Goal: Information Seeking & Learning: Learn about a topic

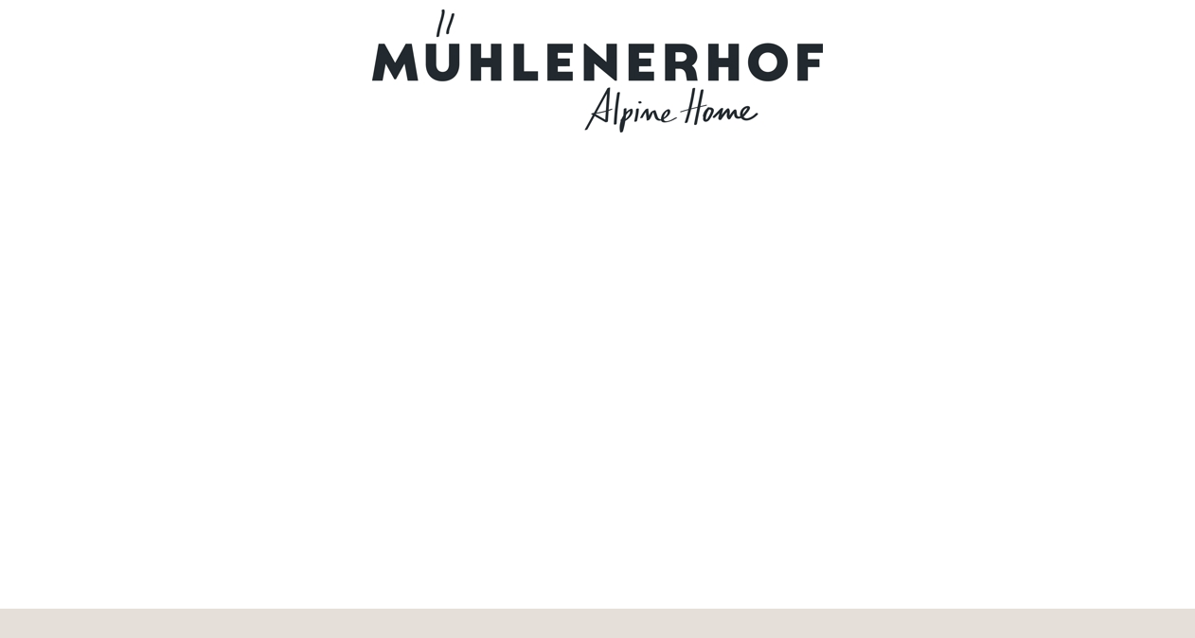
click at [725, 72] on div at bounding box center [597, 70] width 1061 height 123
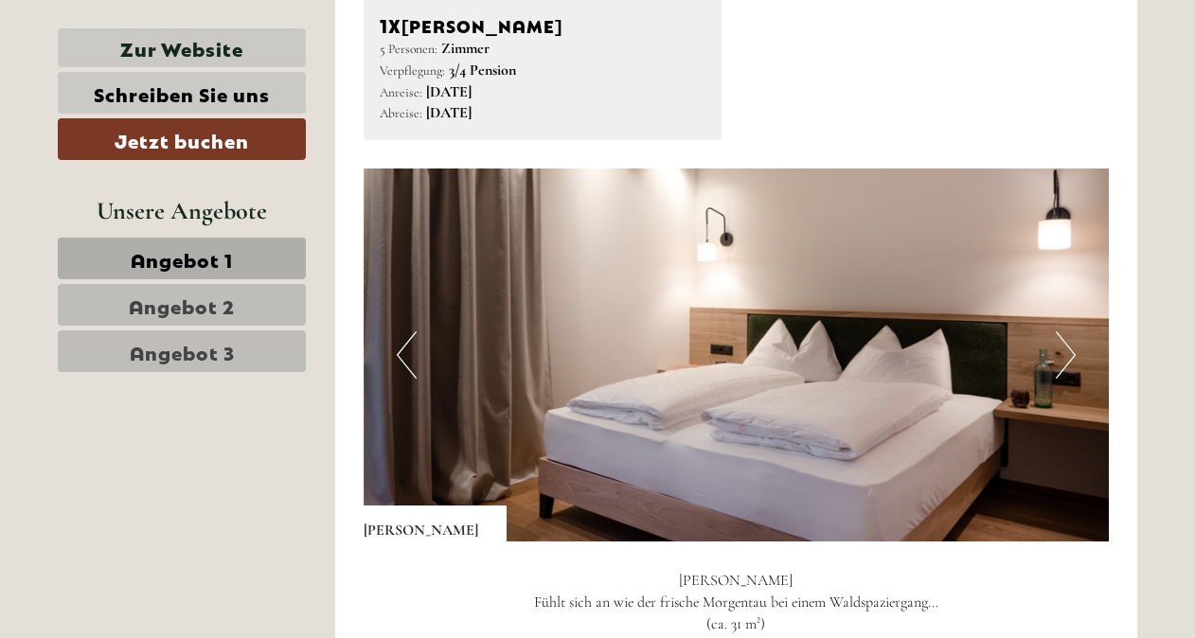
scroll to position [1021, 0]
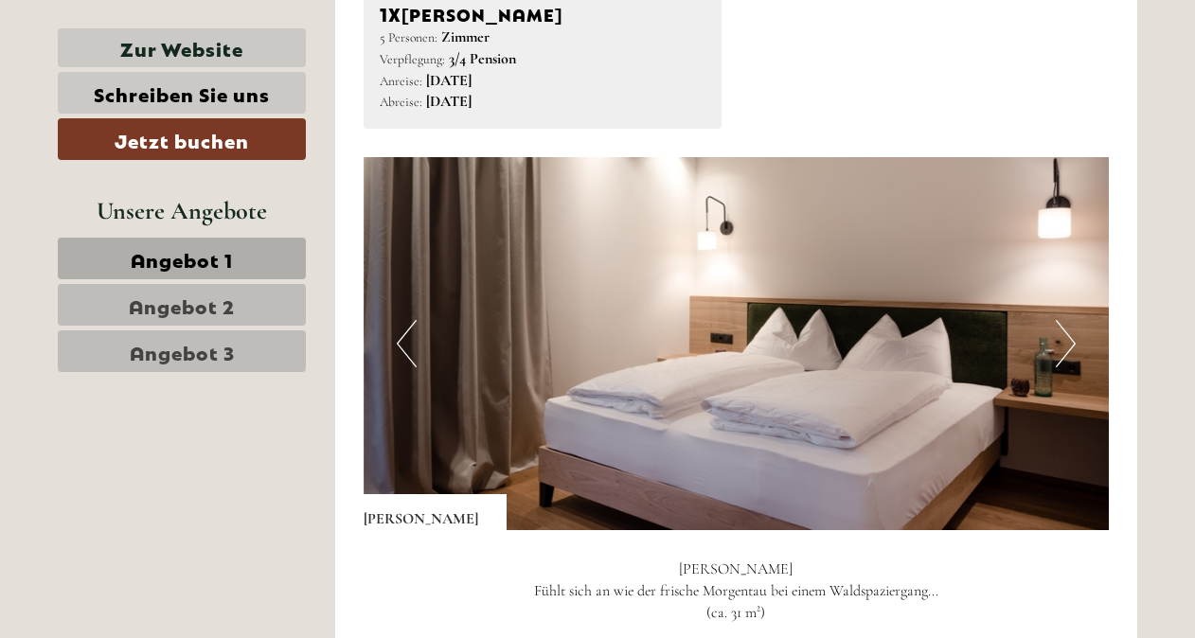
click at [1064, 347] on button "Next" at bounding box center [1066, 343] width 20 height 47
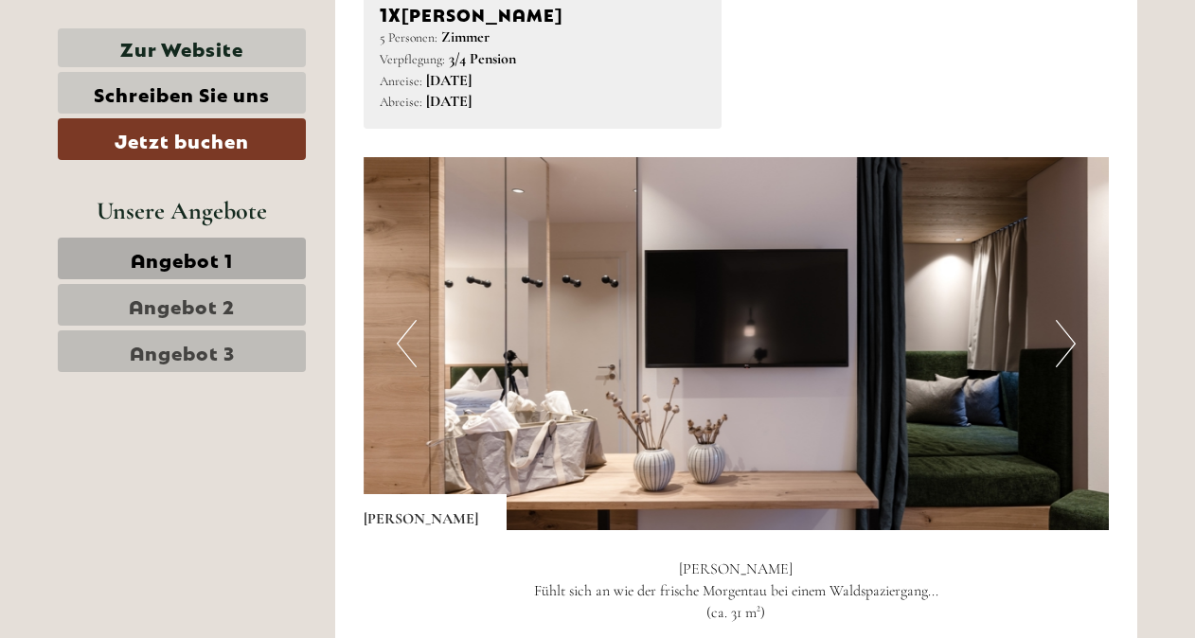
click at [1064, 347] on button "Next" at bounding box center [1066, 343] width 20 height 47
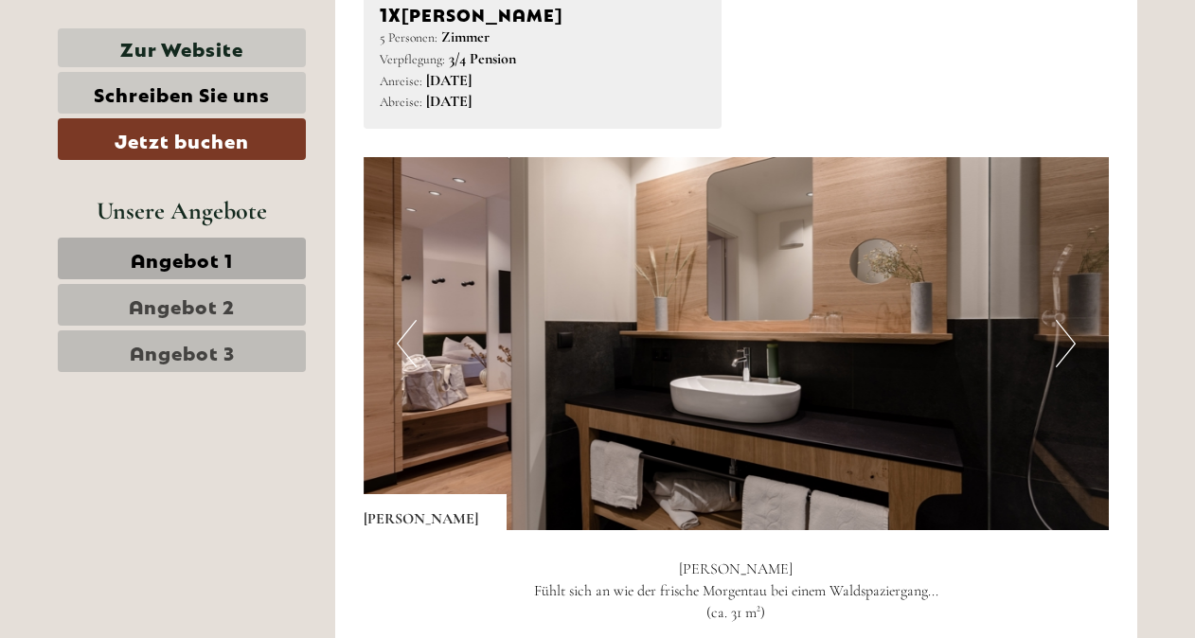
click at [1064, 347] on button "Next" at bounding box center [1066, 343] width 20 height 47
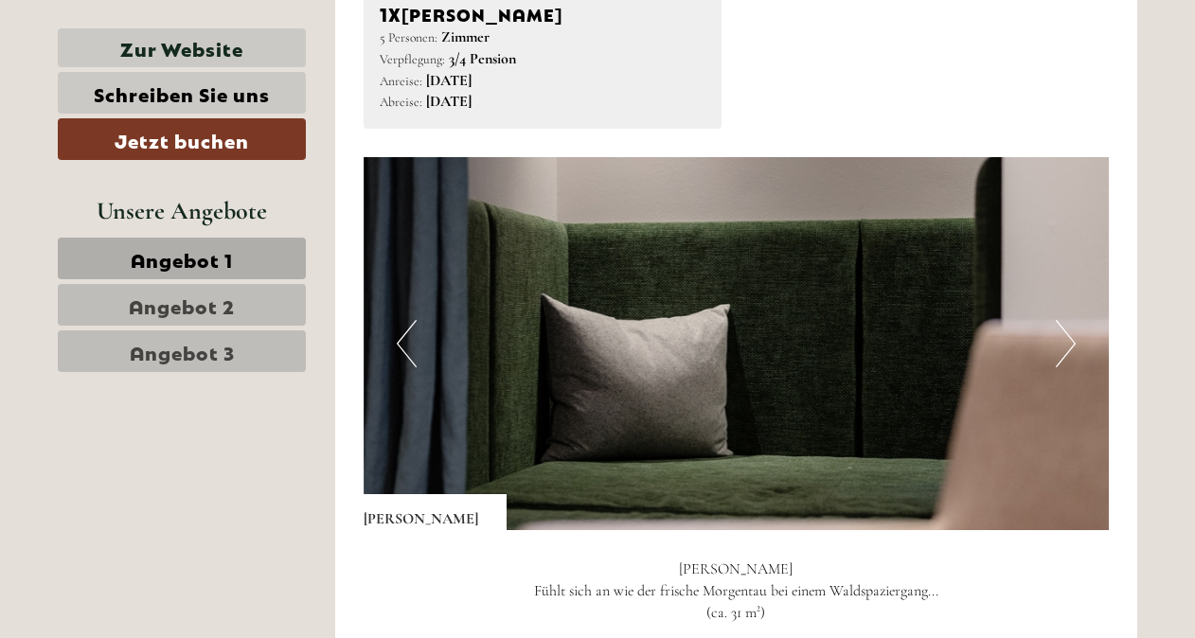
click at [1064, 347] on button "Next" at bounding box center [1066, 343] width 20 height 47
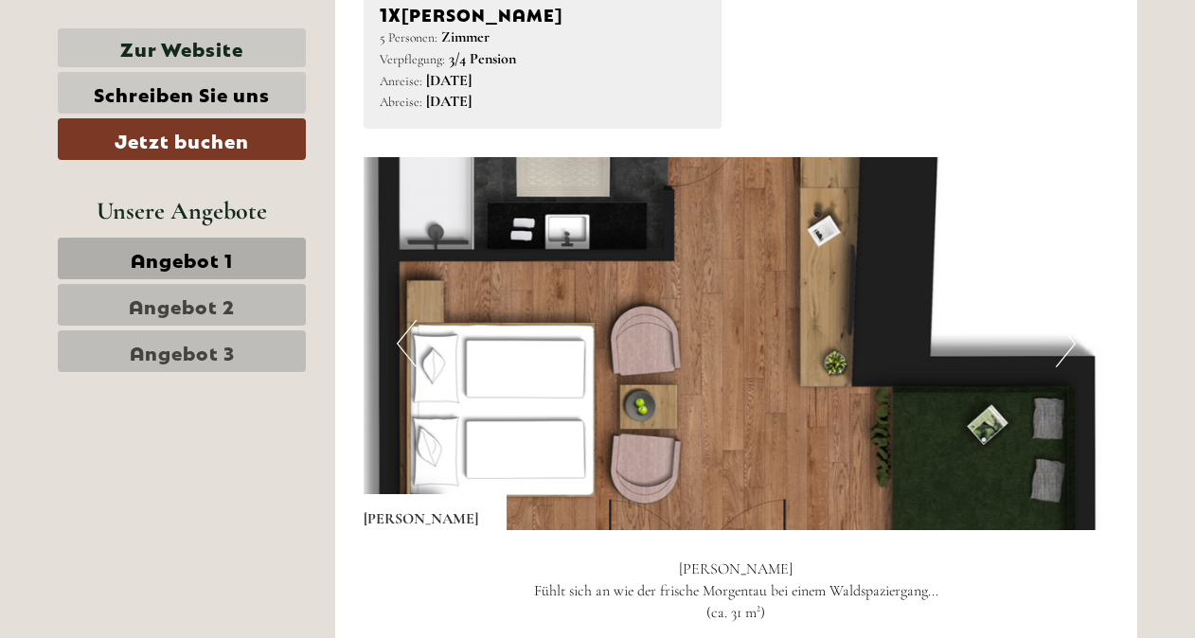
click at [1064, 347] on button "Next" at bounding box center [1066, 343] width 20 height 47
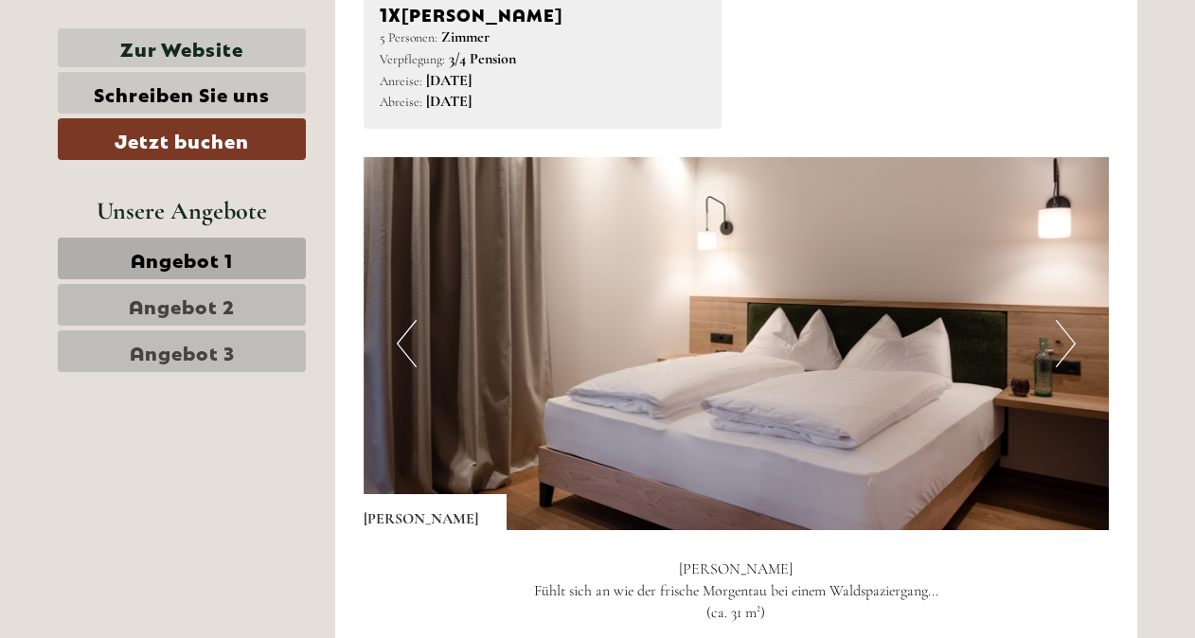
click at [1064, 347] on button "Next" at bounding box center [1066, 343] width 20 height 47
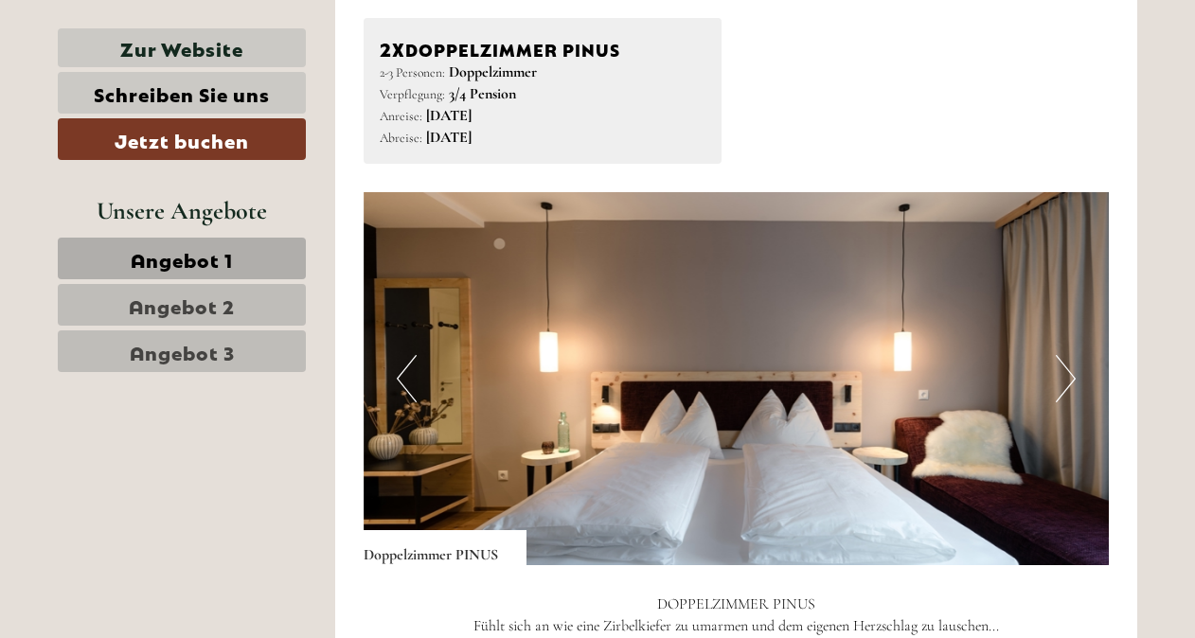
scroll to position [2371, 0]
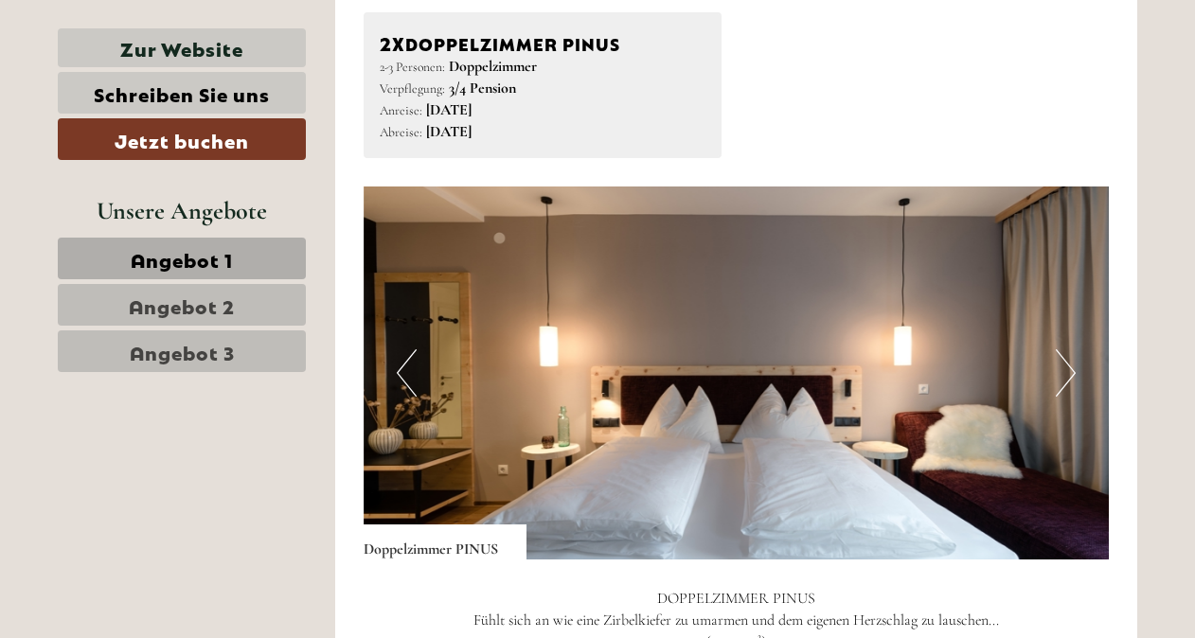
click at [1072, 390] on button "Next" at bounding box center [1066, 372] width 20 height 47
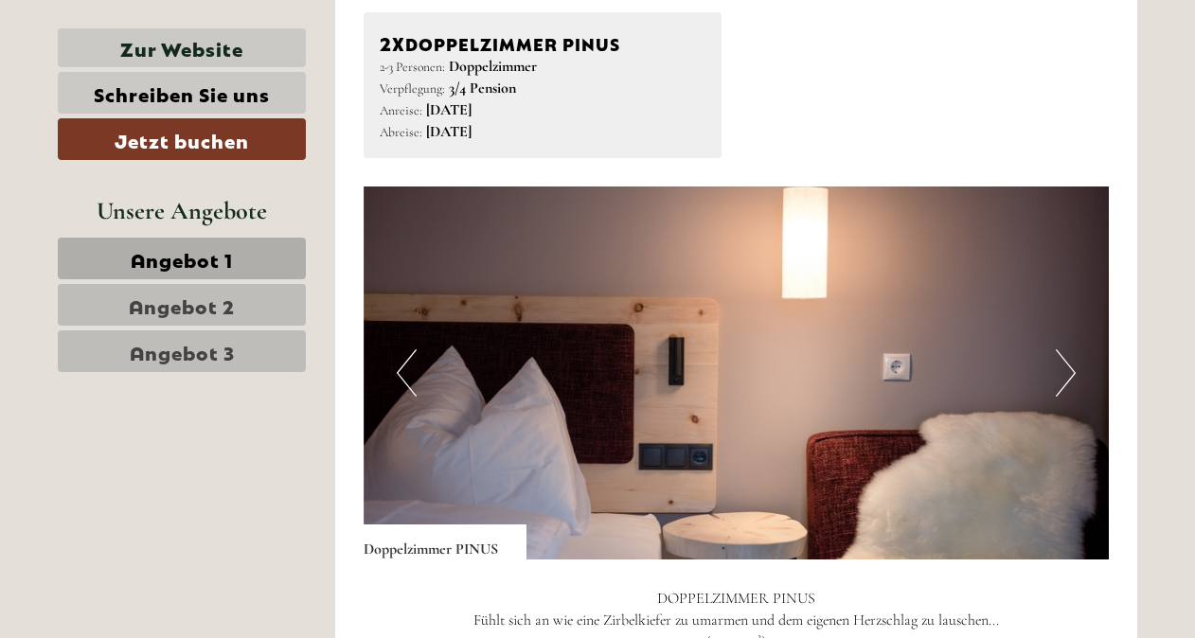
click at [1072, 390] on button "Next" at bounding box center [1066, 372] width 20 height 47
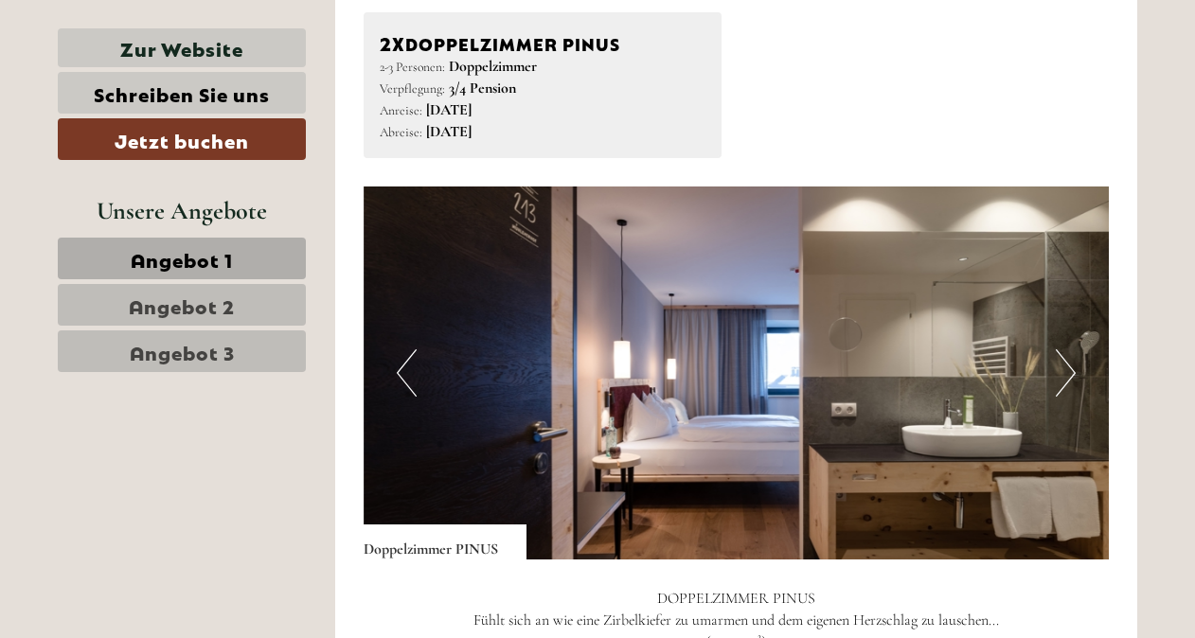
click at [1072, 390] on button "Next" at bounding box center [1066, 372] width 20 height 47
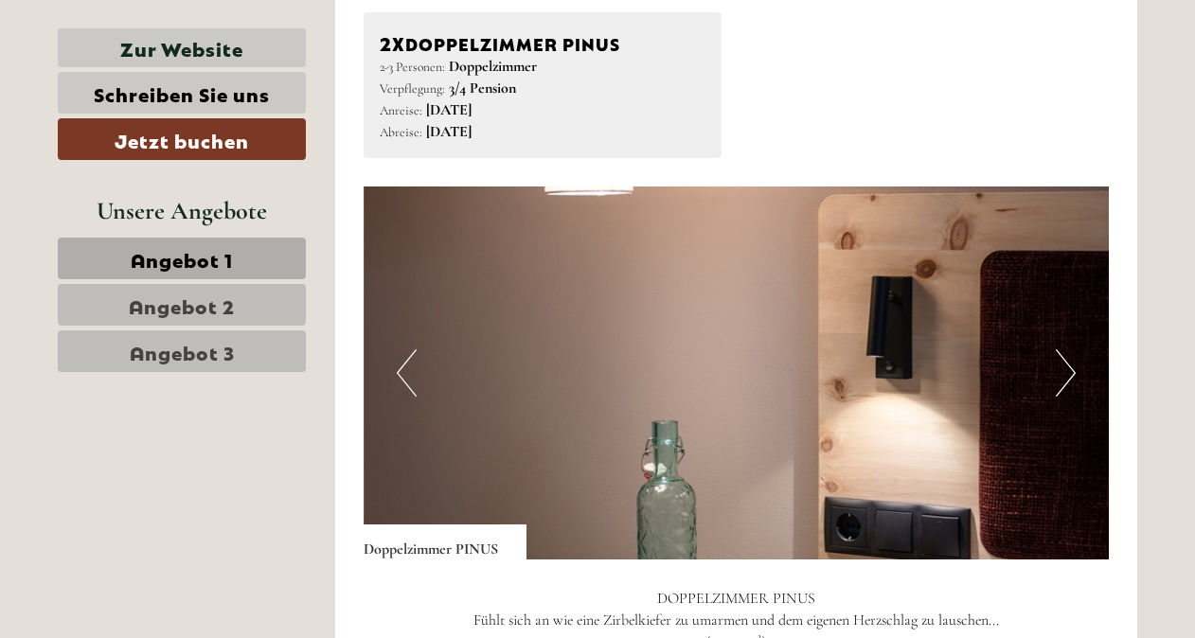
click at [1072, 390] on button "Next" at bounding box center [1066, 372] width 20 height 47
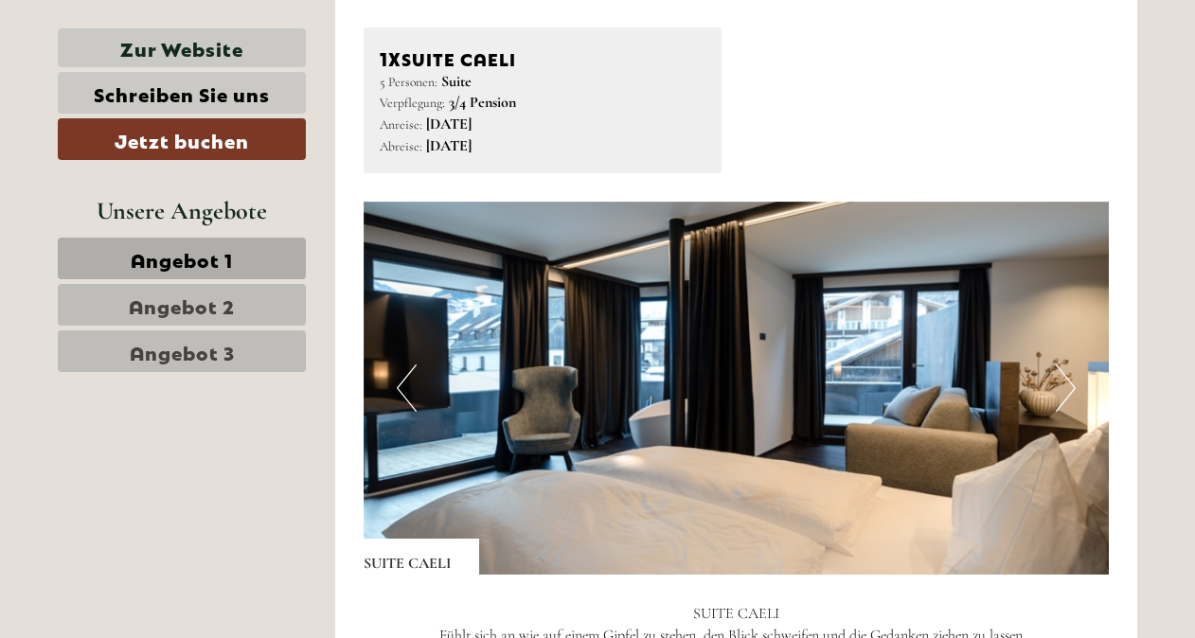
scroll to position [3848, 0]
click at [1066, 377] on button "Next" at bounding box center [1066, 387] width 20 height 47
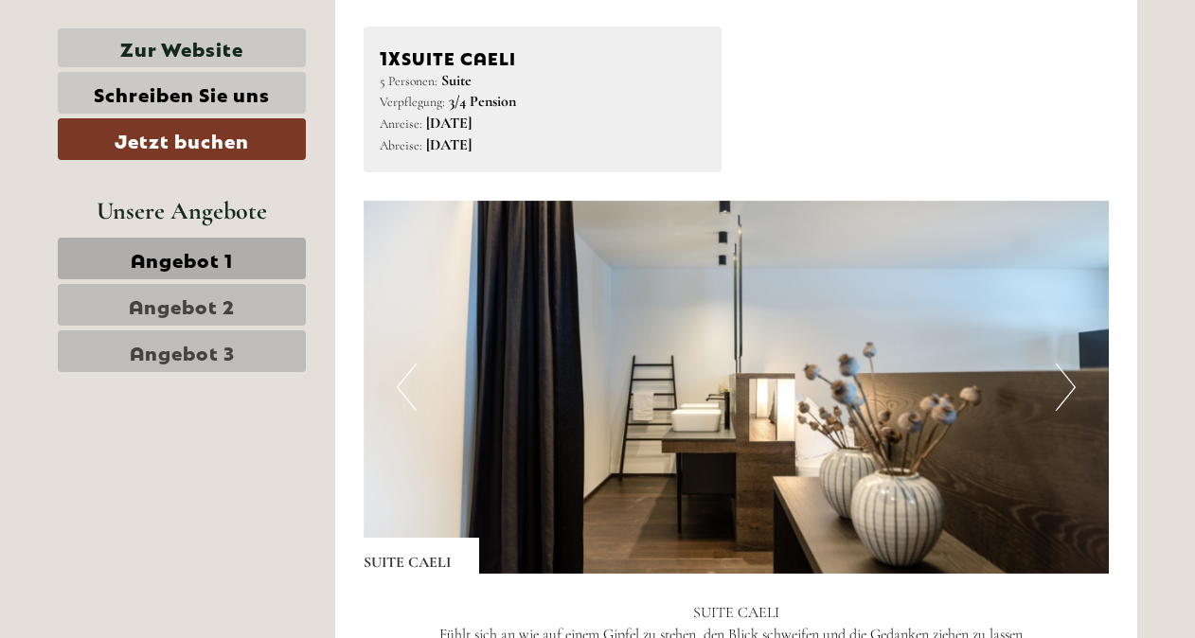
click at [1066, 377] on button "Next" at bounding box center [1066, 387] width 20 height 47
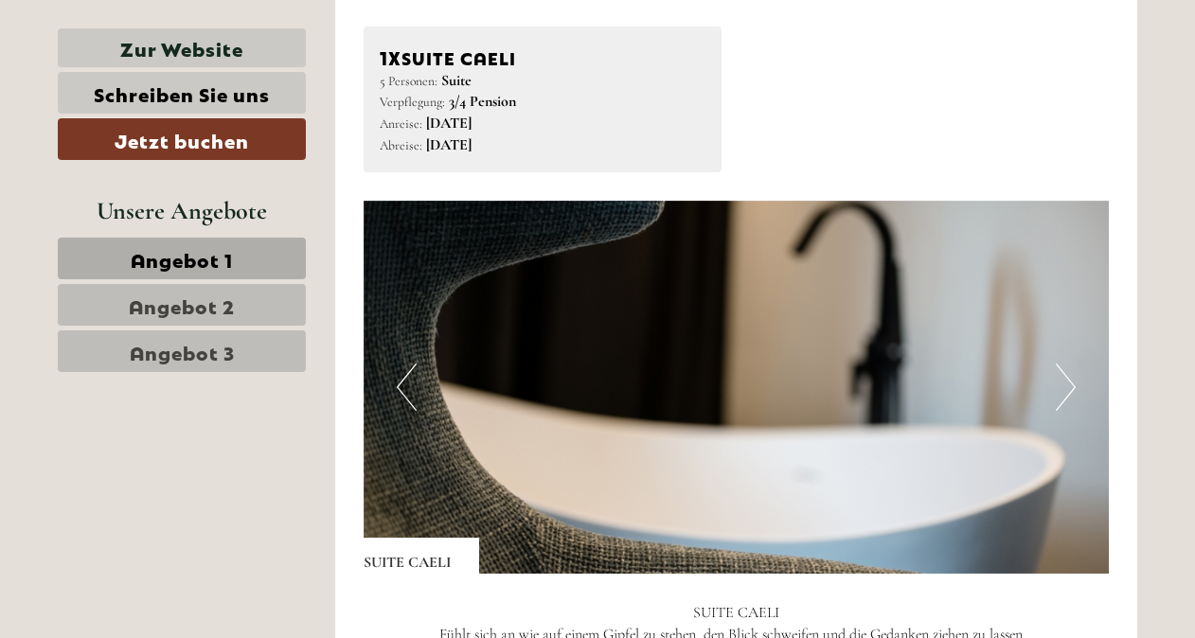
click at [1066, 377] on button "Next" at bounding box center [1066, 387] width 20 height 47
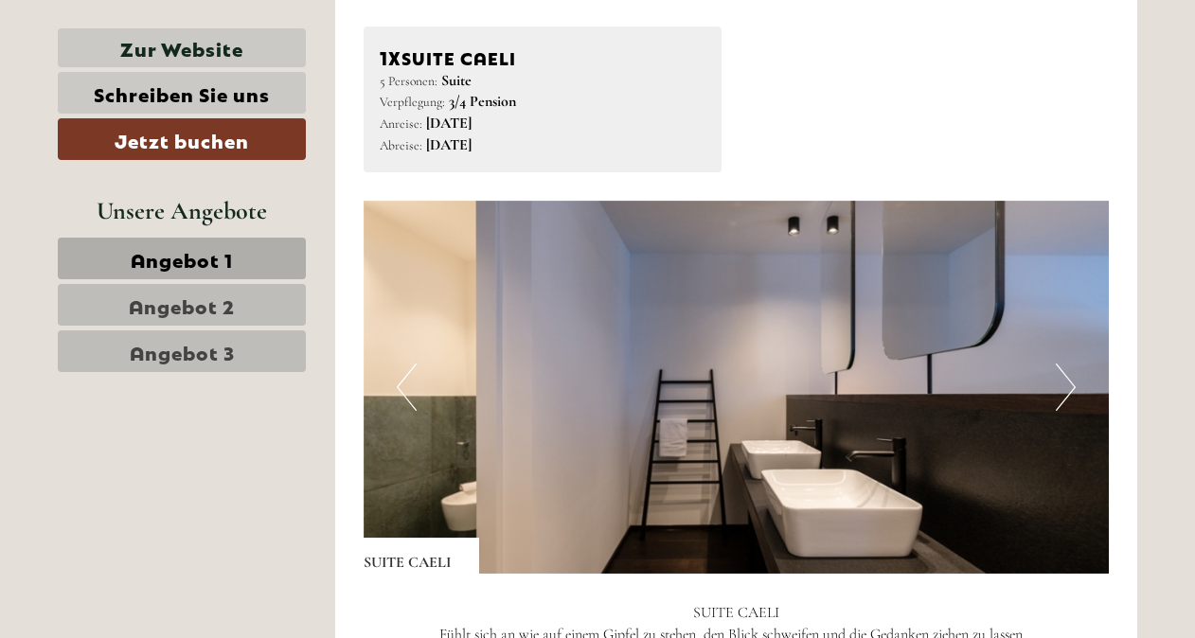
click at [1066, 377] on button "Next" at bounding box center [1066, 387] width 20 height 47
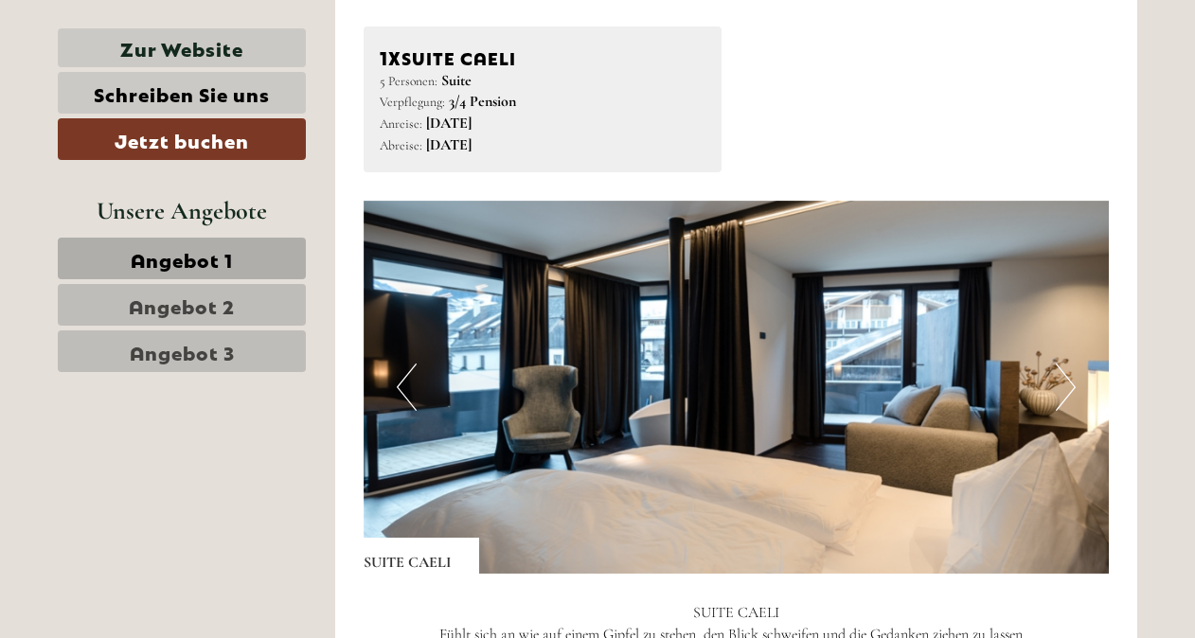
click at [1066, 377] on button "Next" at bounding box center [1066, 387] width 20 height 47
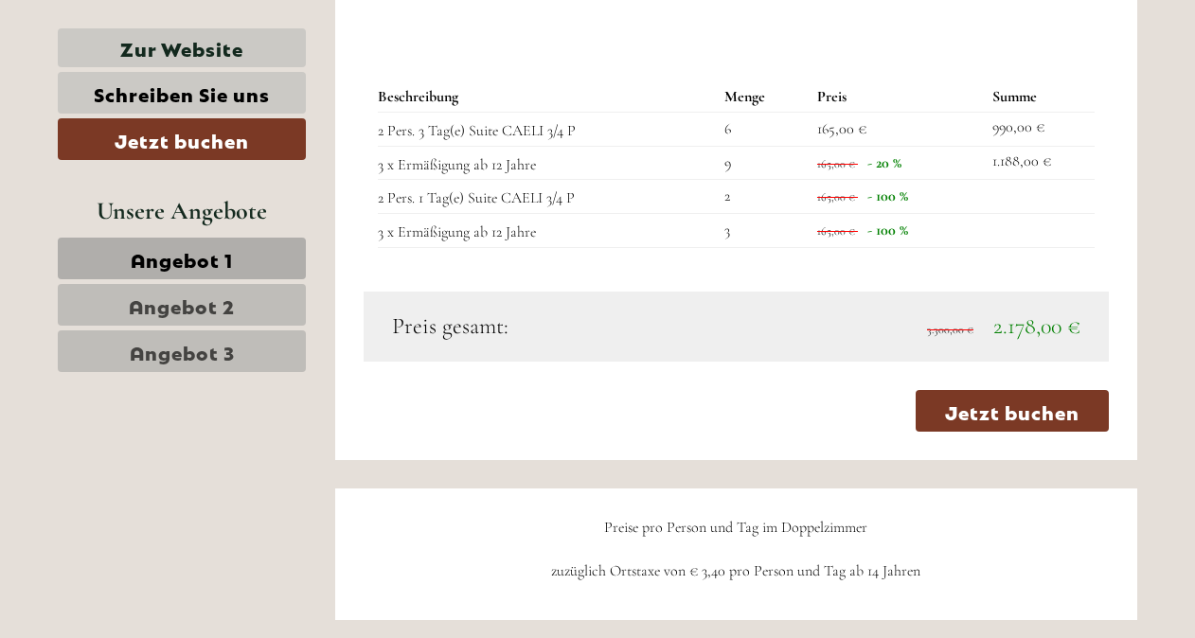
scroll to position [4721, 0]
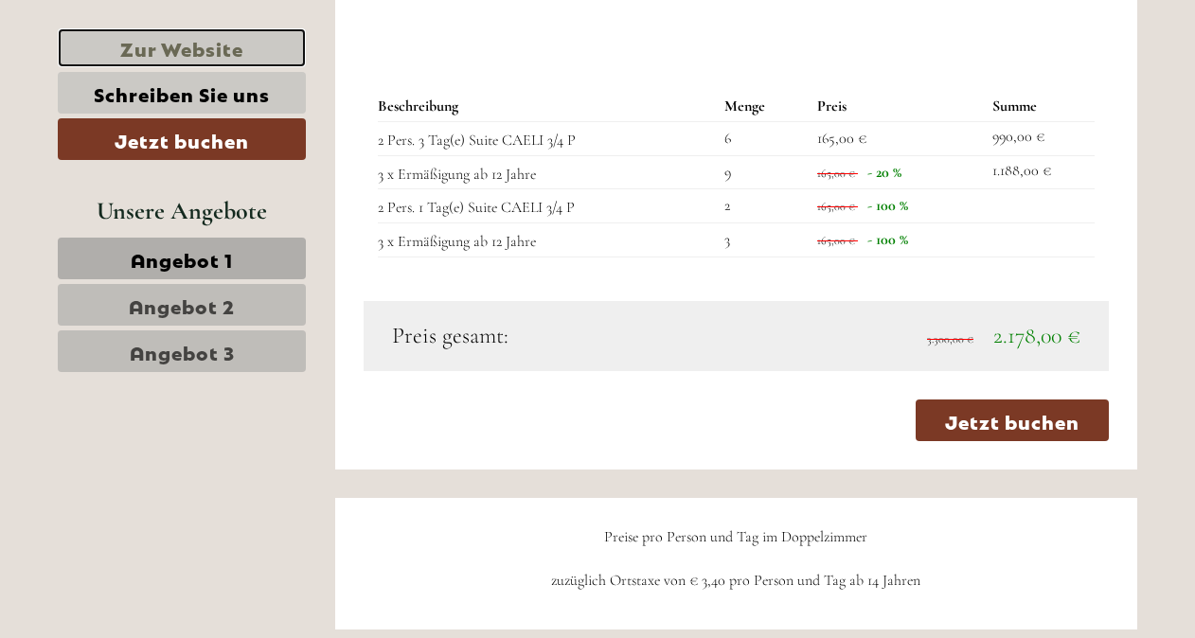
click at [254, 50] on link "Zur Website" at bounding box center [182, 47] width 248 height 39
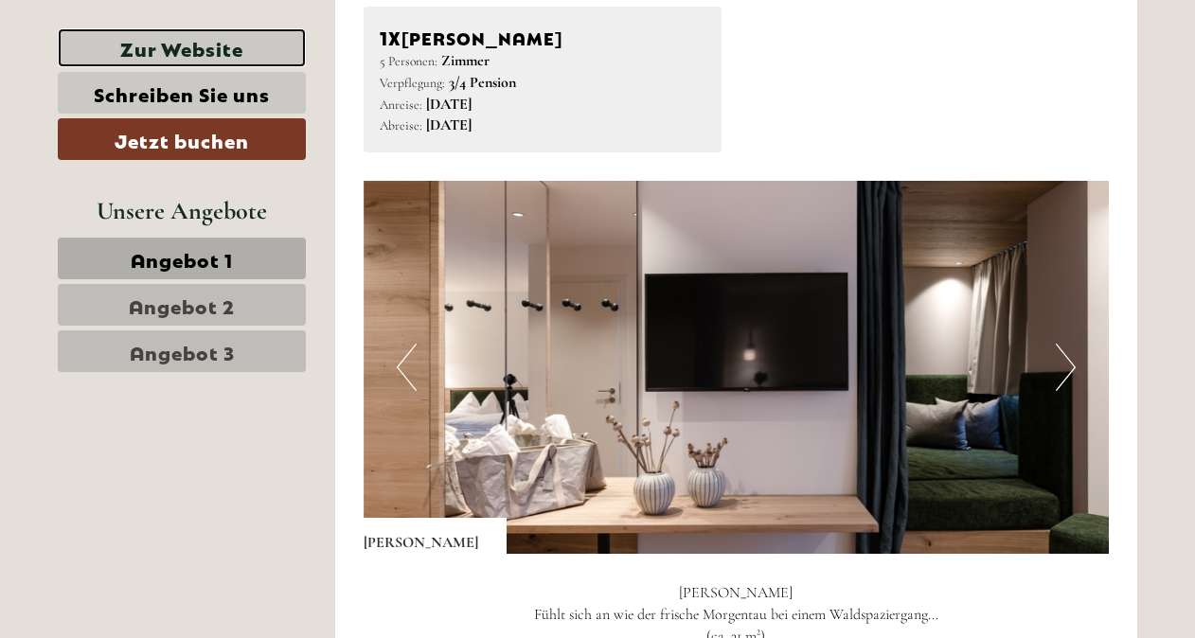
scroll to position [1025, 0]
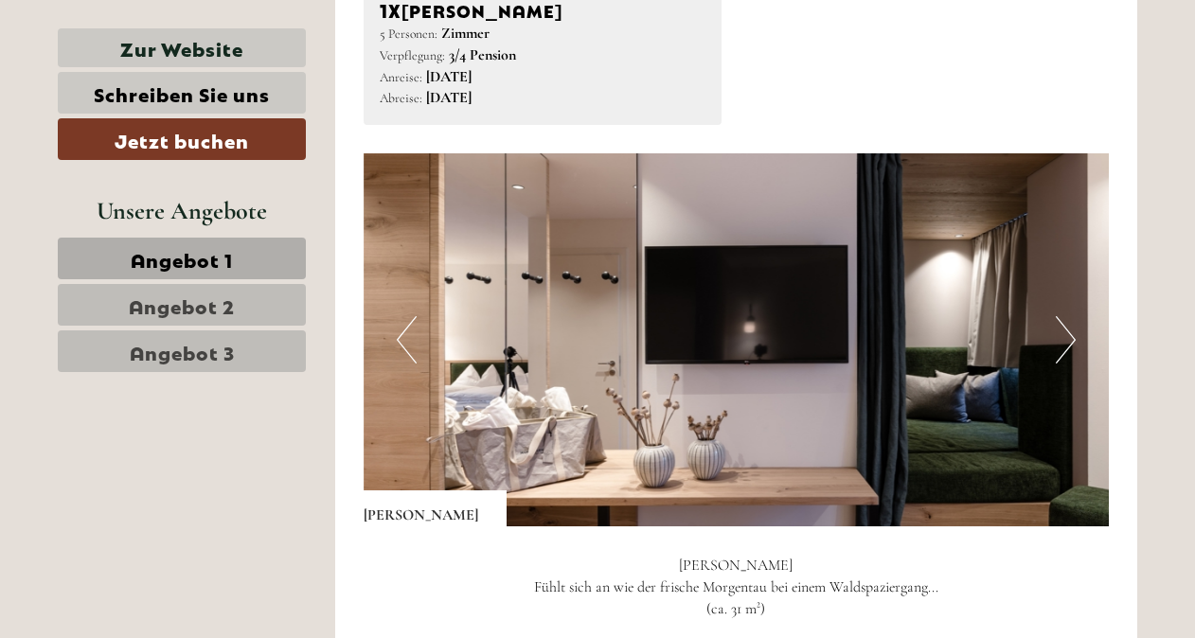
click at [1058, 363] on button "Next" at bounding box center [1066, 339] width 20 height 47
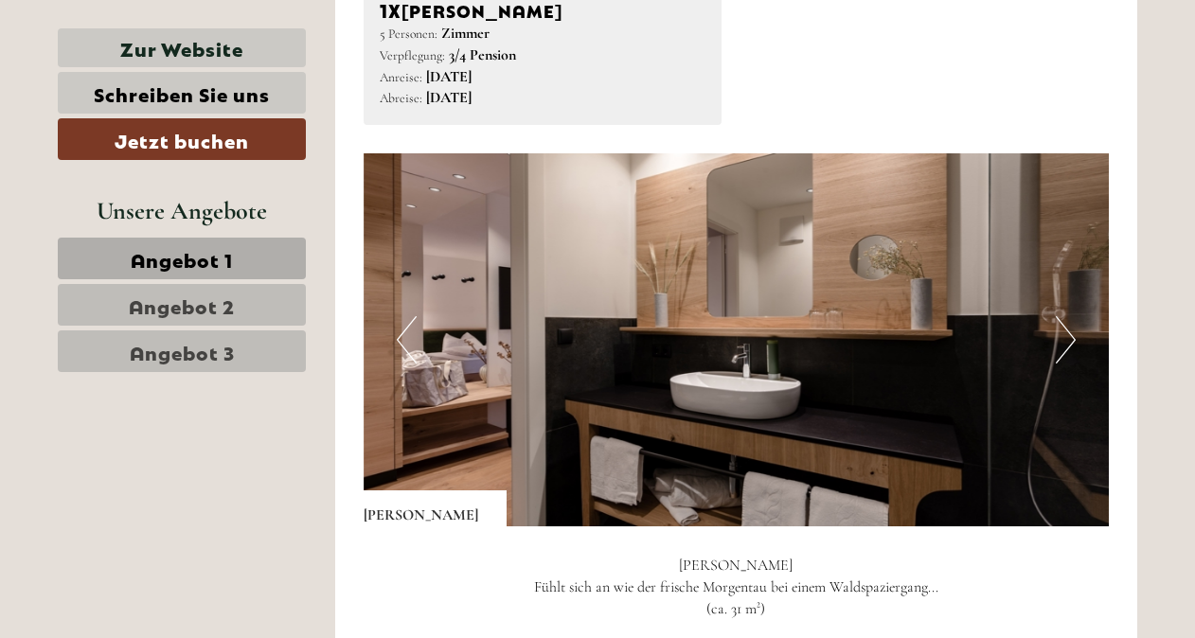
click at [1058, 363] on button "Next" at bounding box center [1066, 339] width 20 height 47
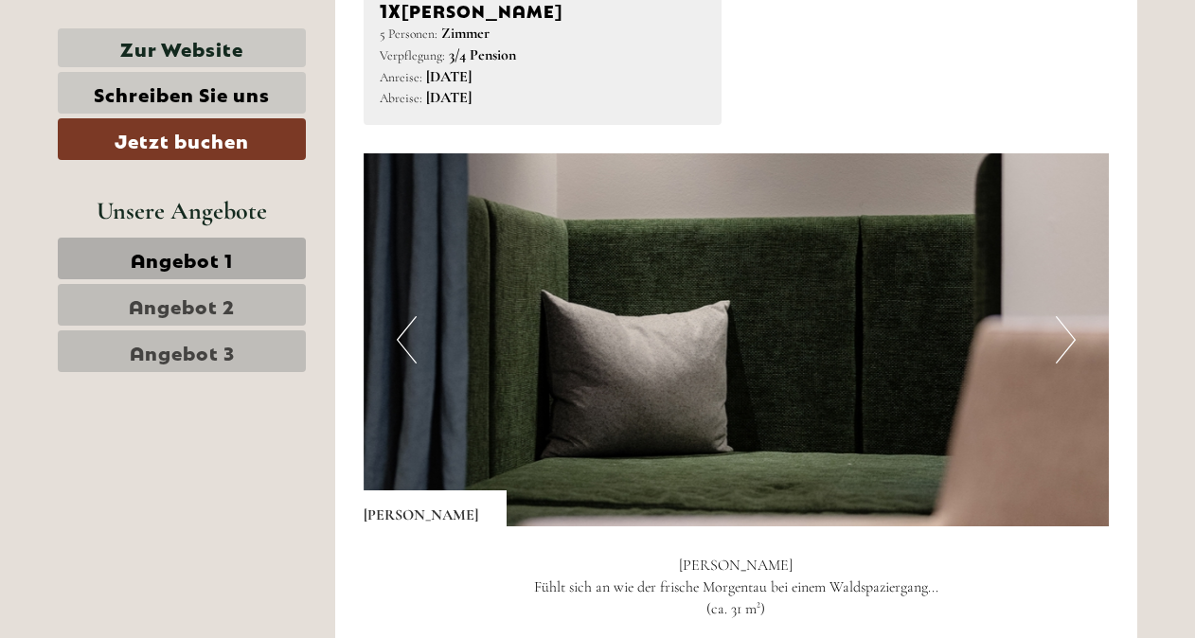
click at [1058, 363] on button "Next" at bounding box center [1066, 339] width 20 height 47
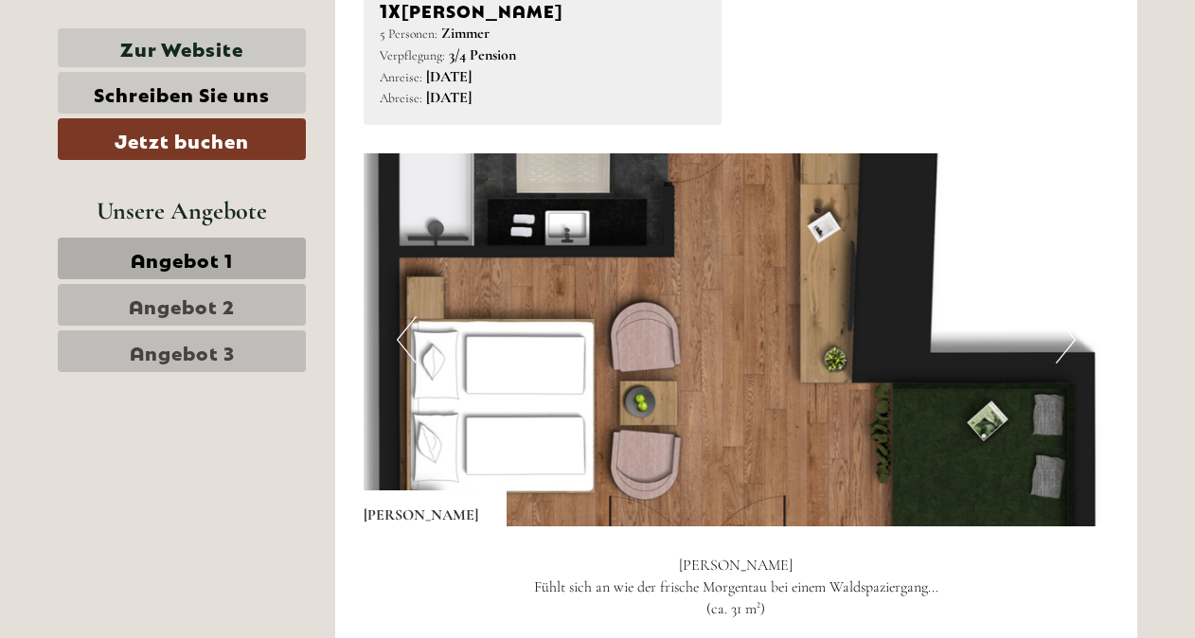
click at [1058, 363] on button "Next" at bounding box center [1066, 339] width 20 height 47
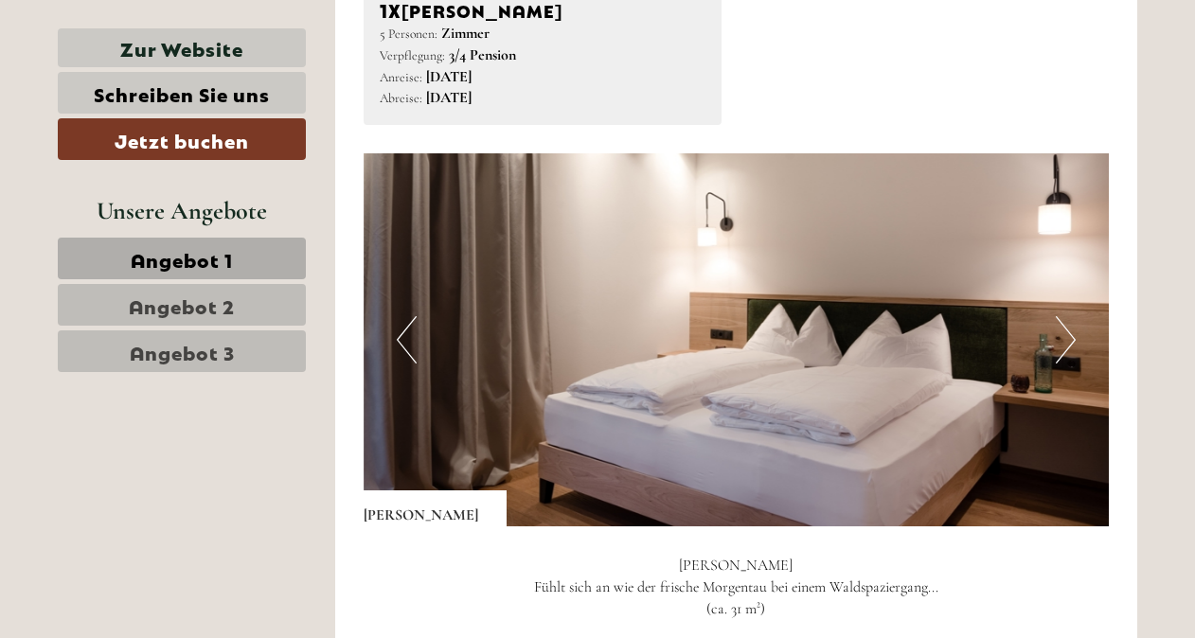
click at [1058, 363] on button "Next" at bounding box center [1066, 339] width 20 height 47
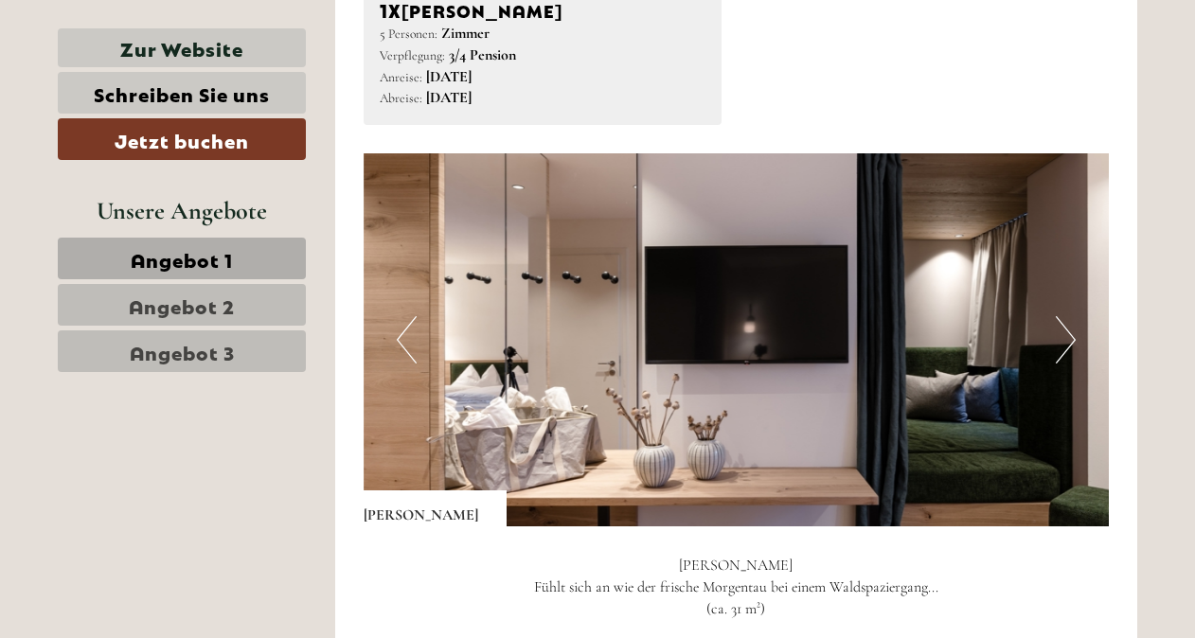
click at [1058, 363] on button "Next" at bounding box center [1066, 339] width 20 height 47
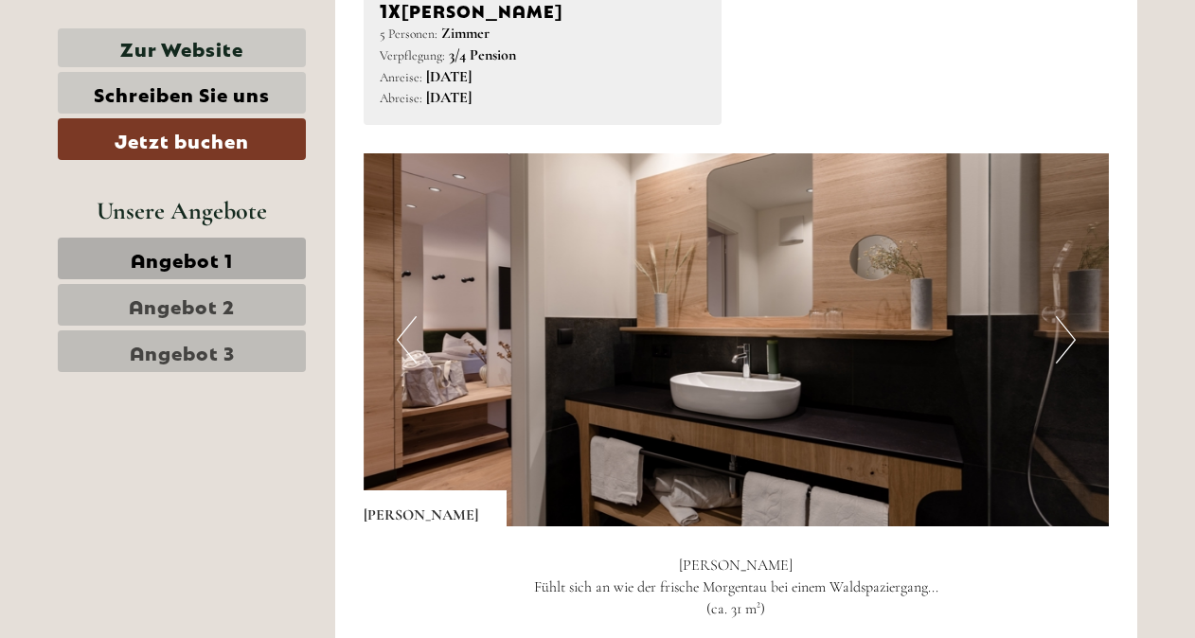
click at [1058, 363] on button "Next" at bounding box center [1066, 339] width 20 height 47
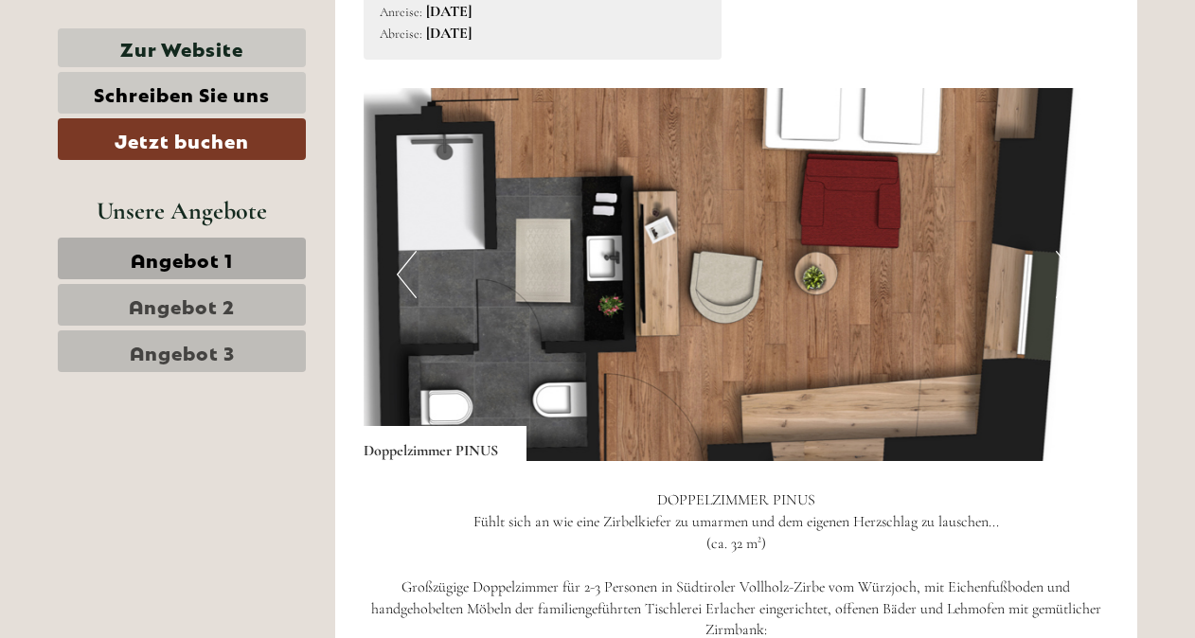
scroll to position [2473, 0]
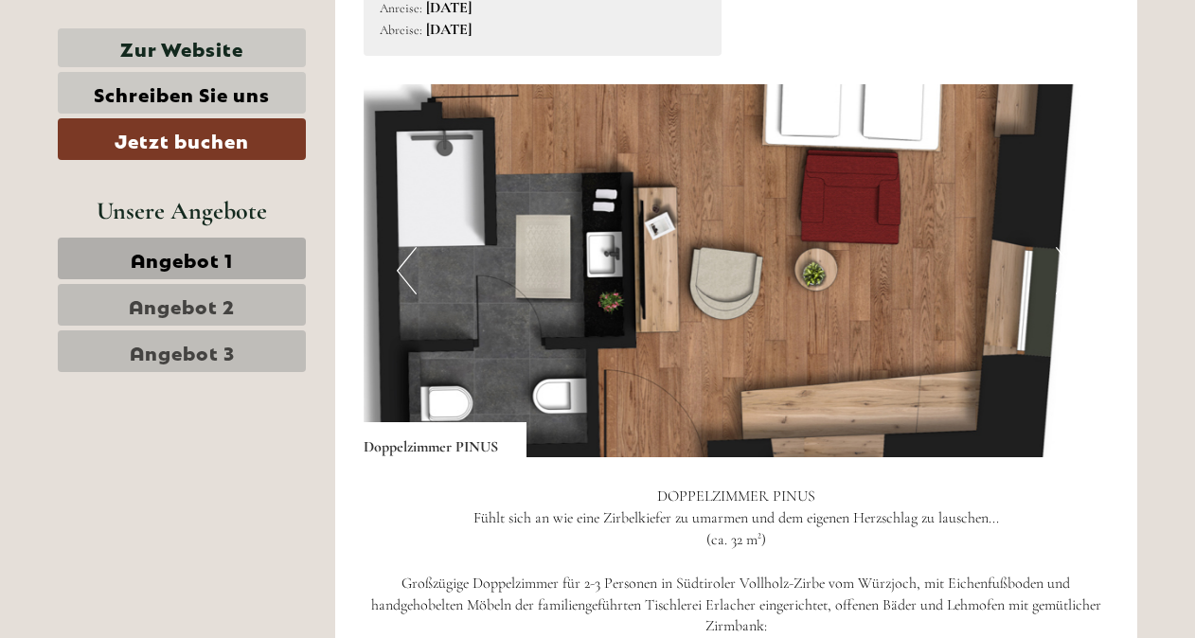
click at [417, 286] on img at bounding box center [737, 270] width 746 height 373
click at [399, 282] on button "Previous" at bounding box center [407, 270] width 20 height 47
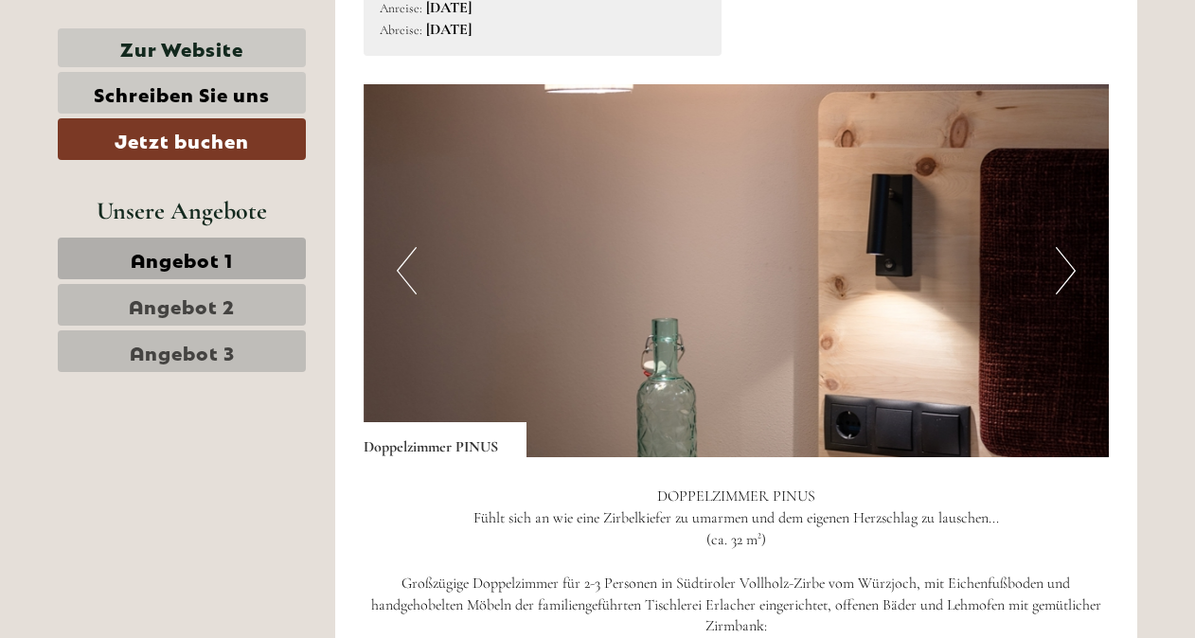
click at [399, 282] on button "Previous" at bounding box center [407, 270] width 20 height 47
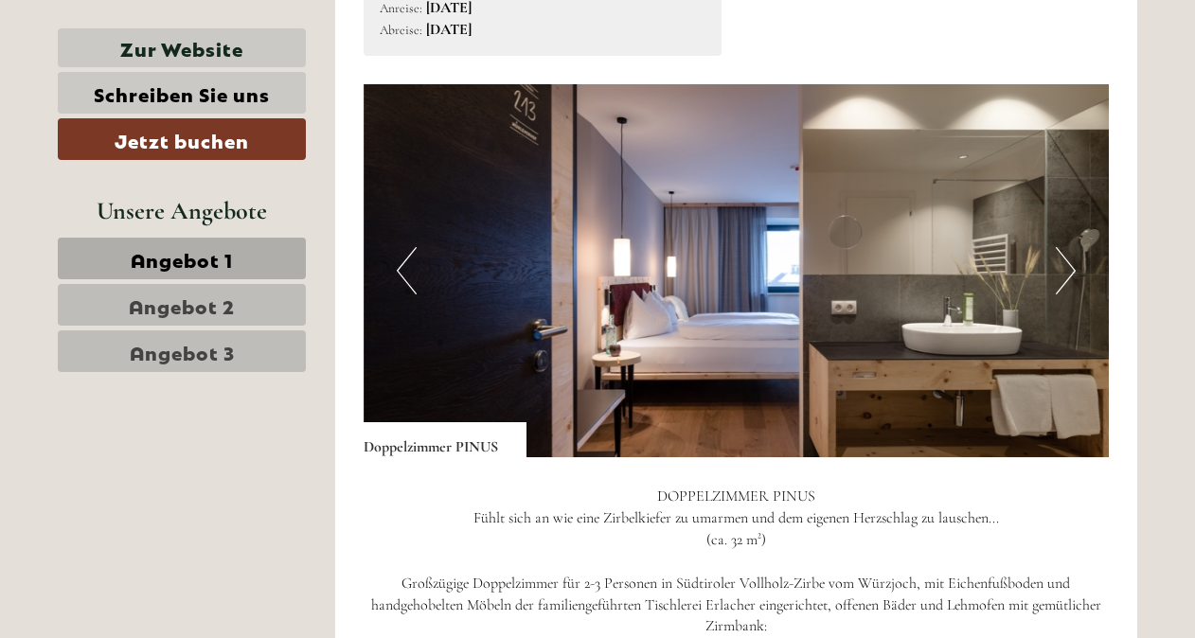
click at [399, 282] on button "Previous" at bounding box center [407, 270] width 20 height 47
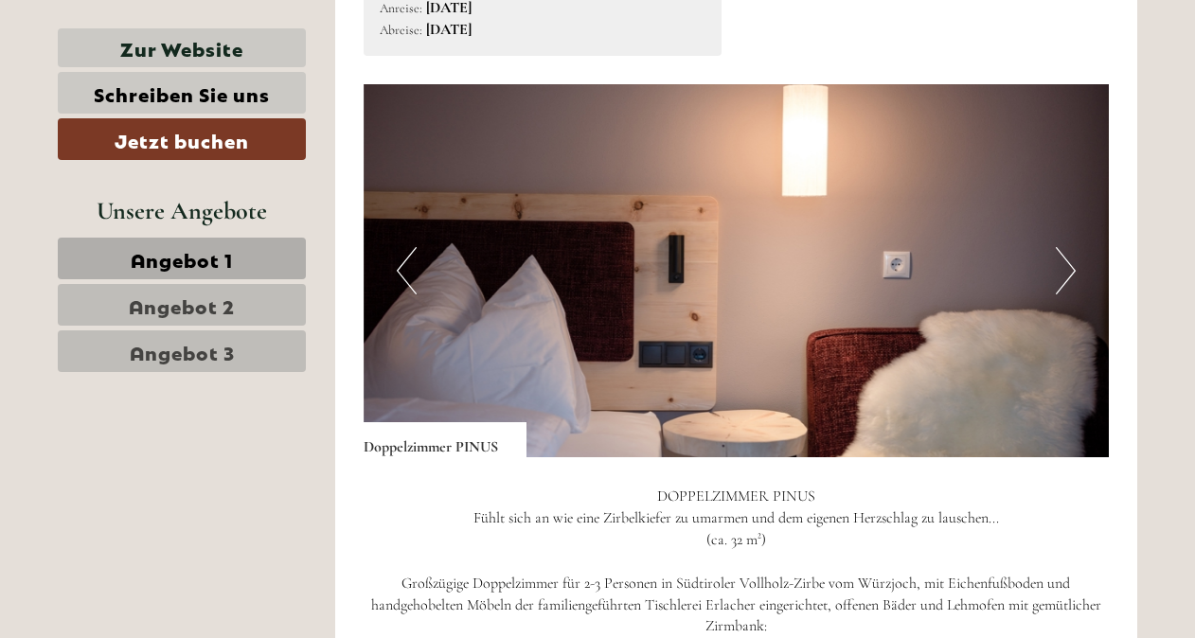
click at [1070, 276] on button "Next" at bounding box center [1066, 270] width 20 height 47
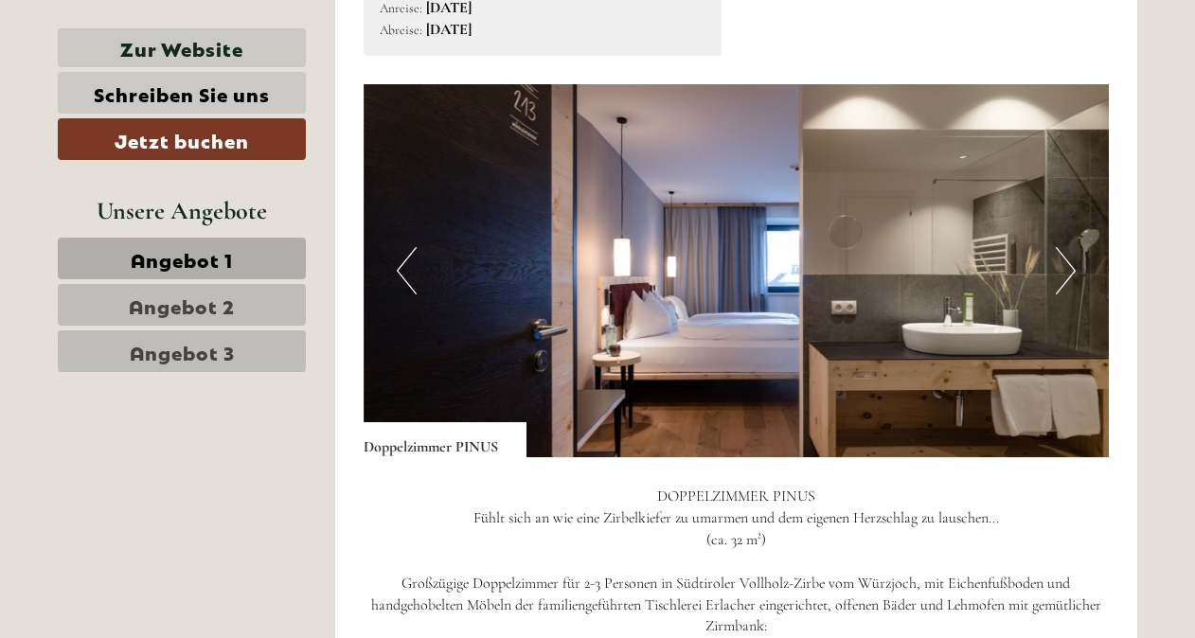
click at [397, 264] on button "Previous" at bounding box center [407, 270] width 20 height 47
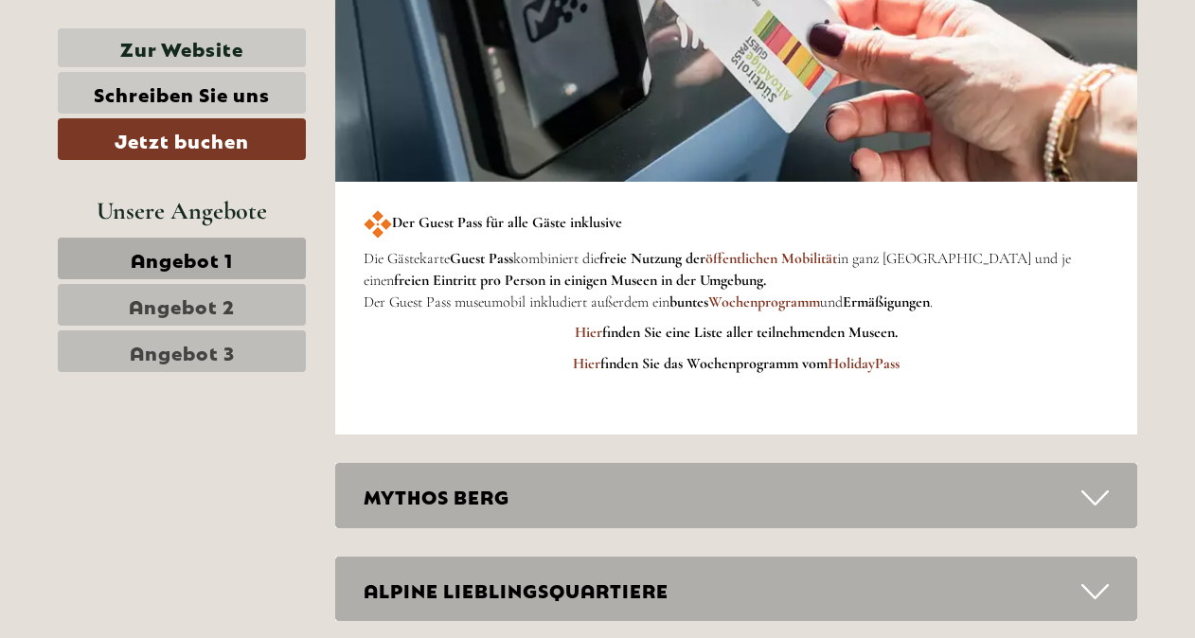
scroll to position [5600, 0]
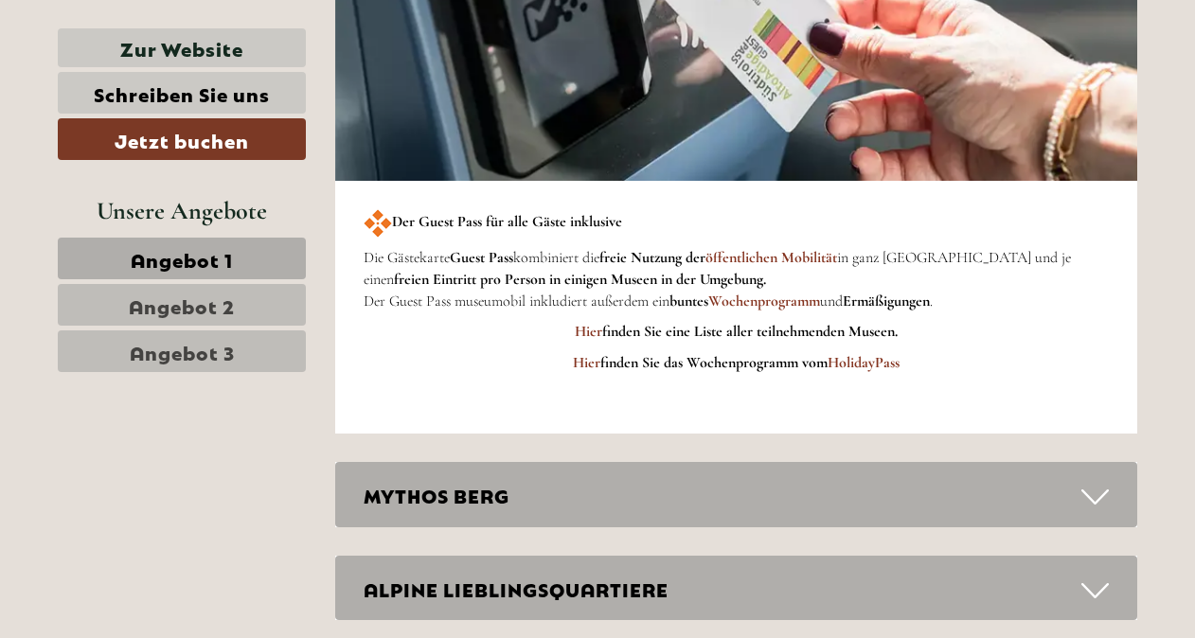
click at [579, 504] on div "MYTHOS BERG" at bounding box center [736, 494] width 803 height 65
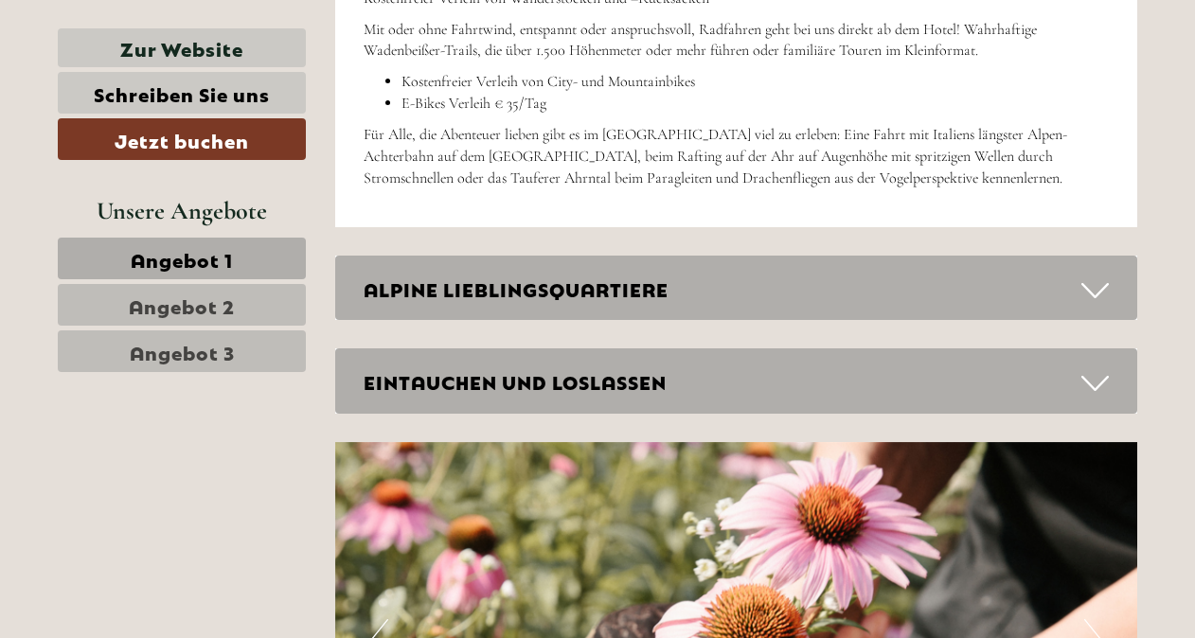
scroll to position [6719, 0]
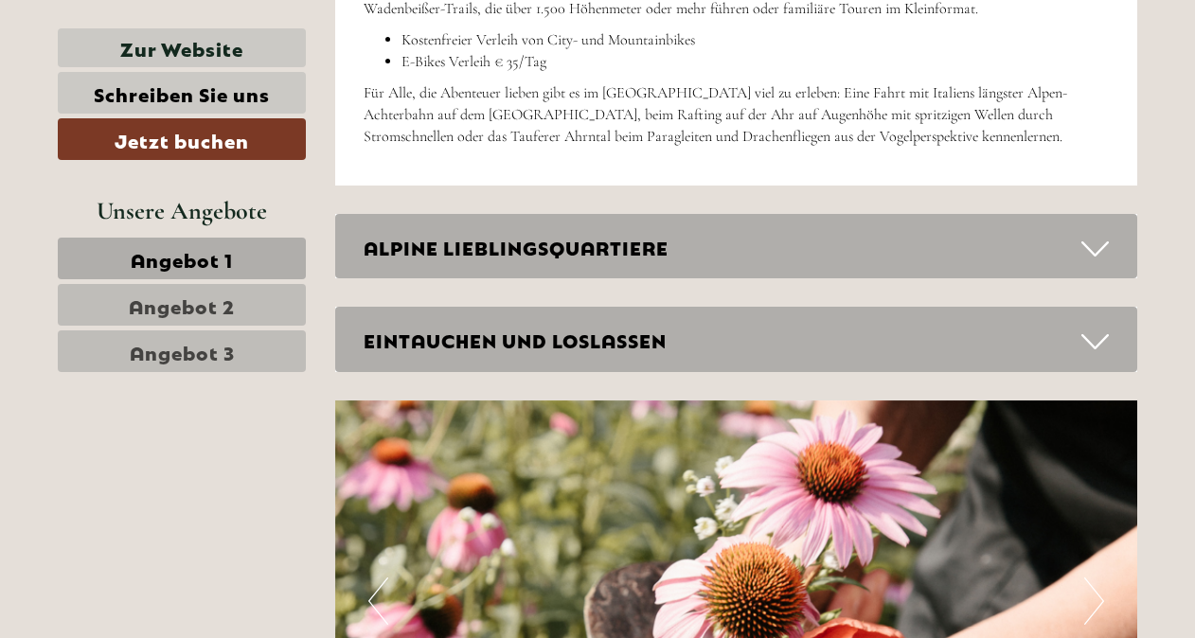
click at [805, 351] on div "EINTAUCHEN UND LOSLASSEN" at bounding box center [736, 339] width 803 height 65
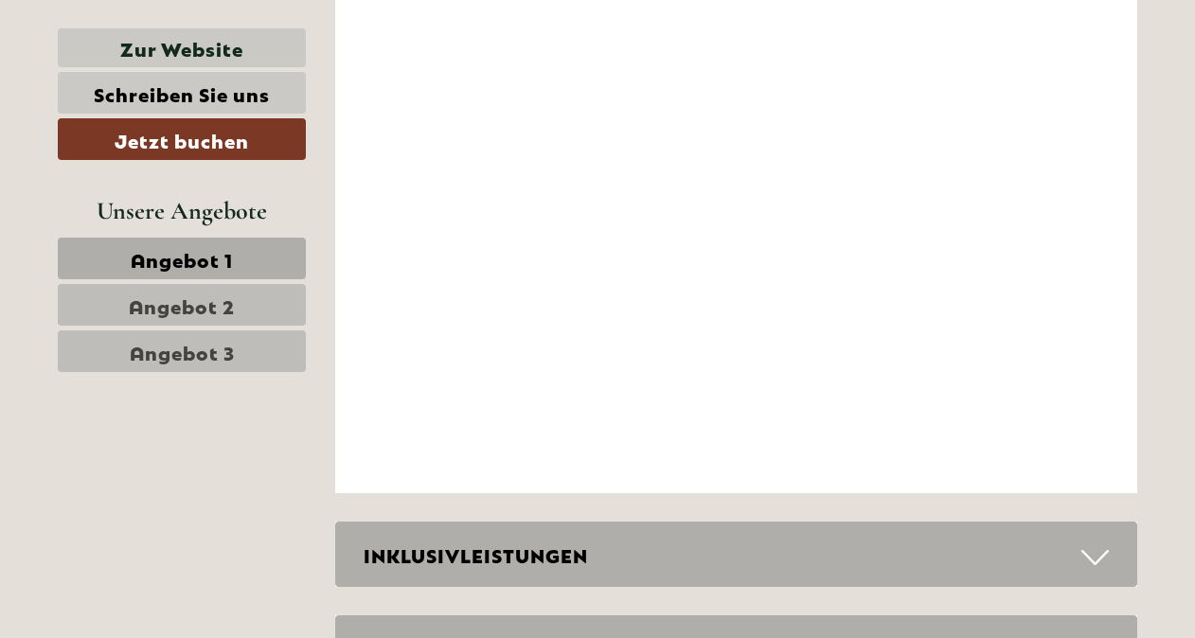
scroll to position [8437, 0]
click at [671, 538] on div "INKLUSIVLEISTUNGEN" at bounding box center [736, 553] width 803 height 65
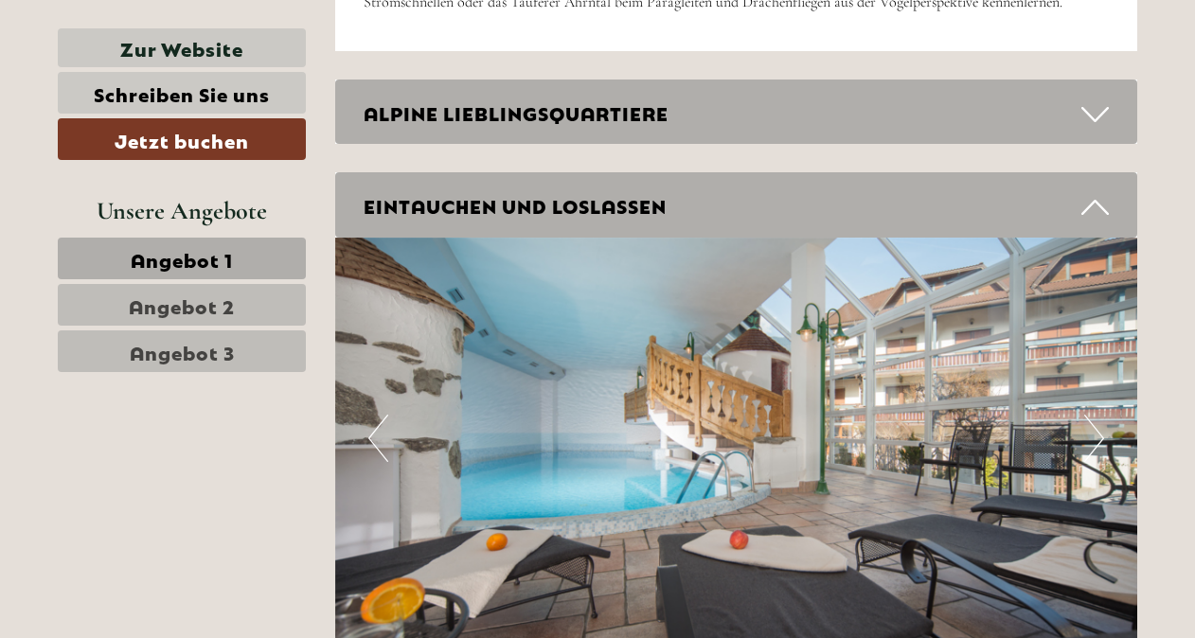
scroll to position [6936, 0]
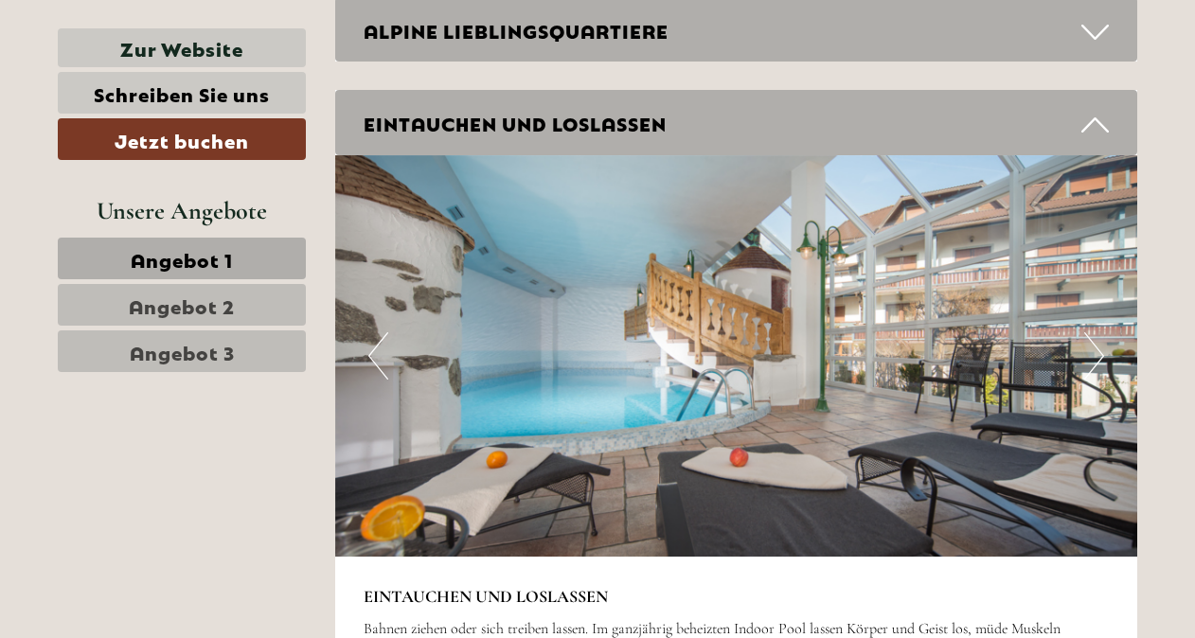
click at [1094, 345] on button "Next" at bounding box center [1094, 355] width 20 height 47
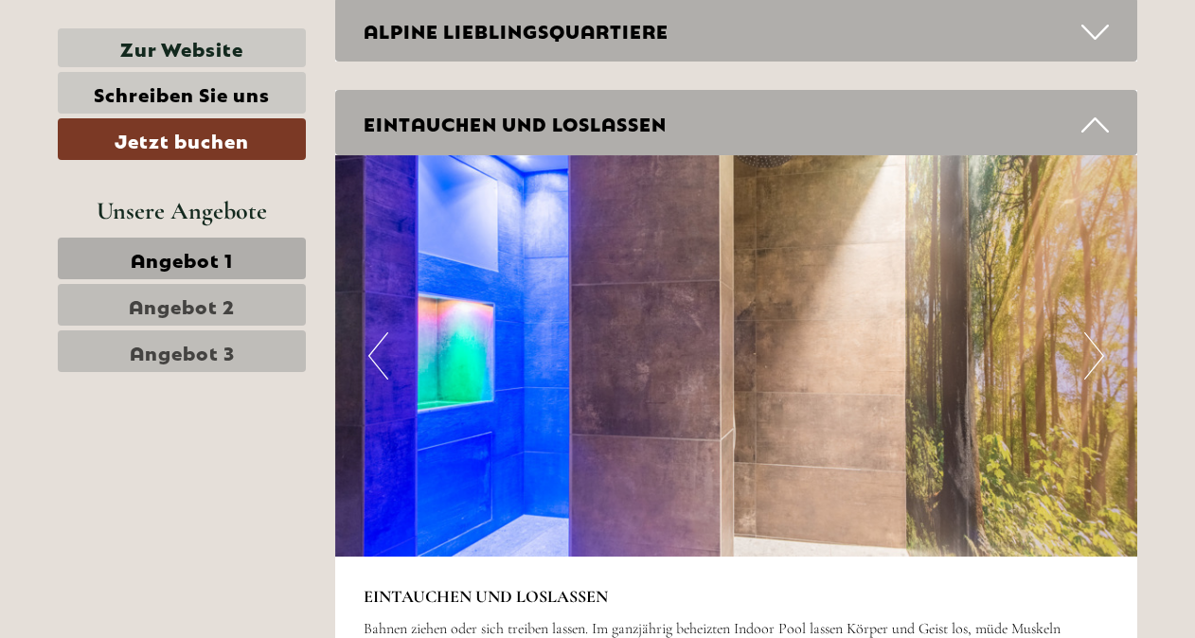
click at [1094, 345] on button "Next" at bounding box center [1094, 355] width 20 height 47
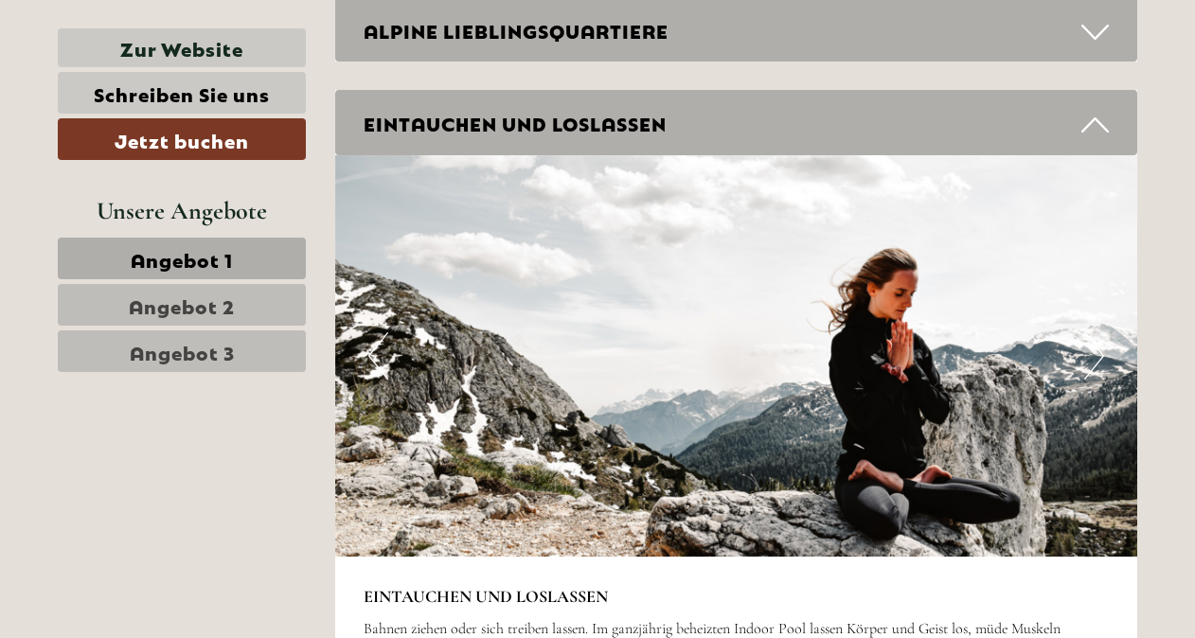
click at [1094, 345] on button "Next" at bounding box center [1094, 355] width 20 height 47
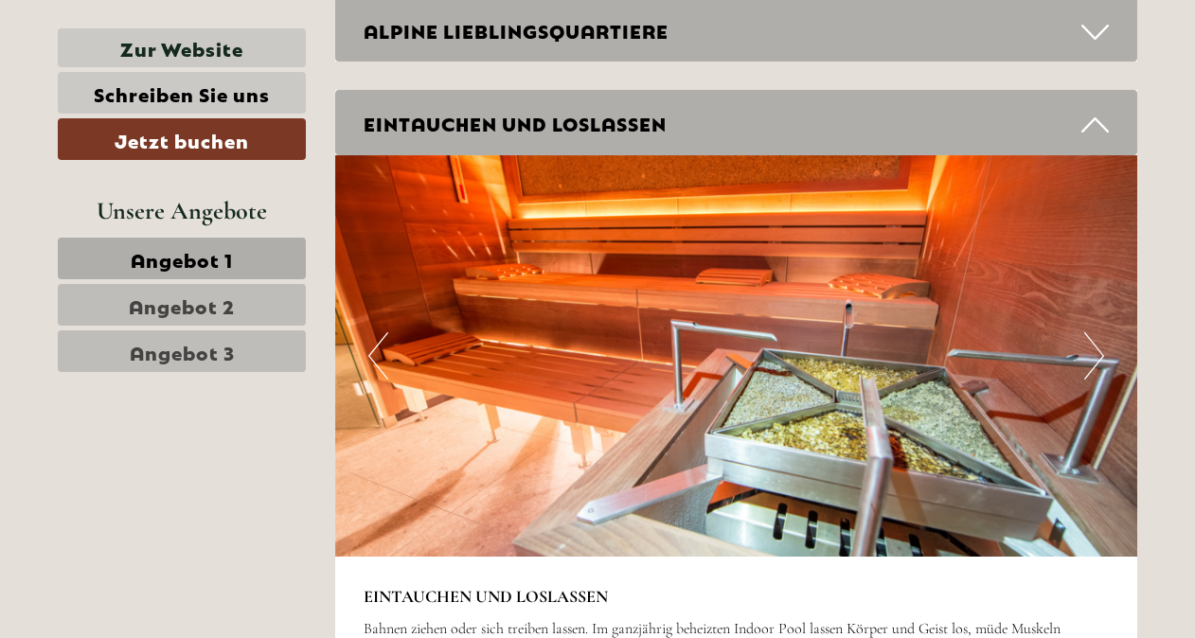
click at [1094, 345] on button "Next" at bounding box center [1094, 355] width 20 height 47
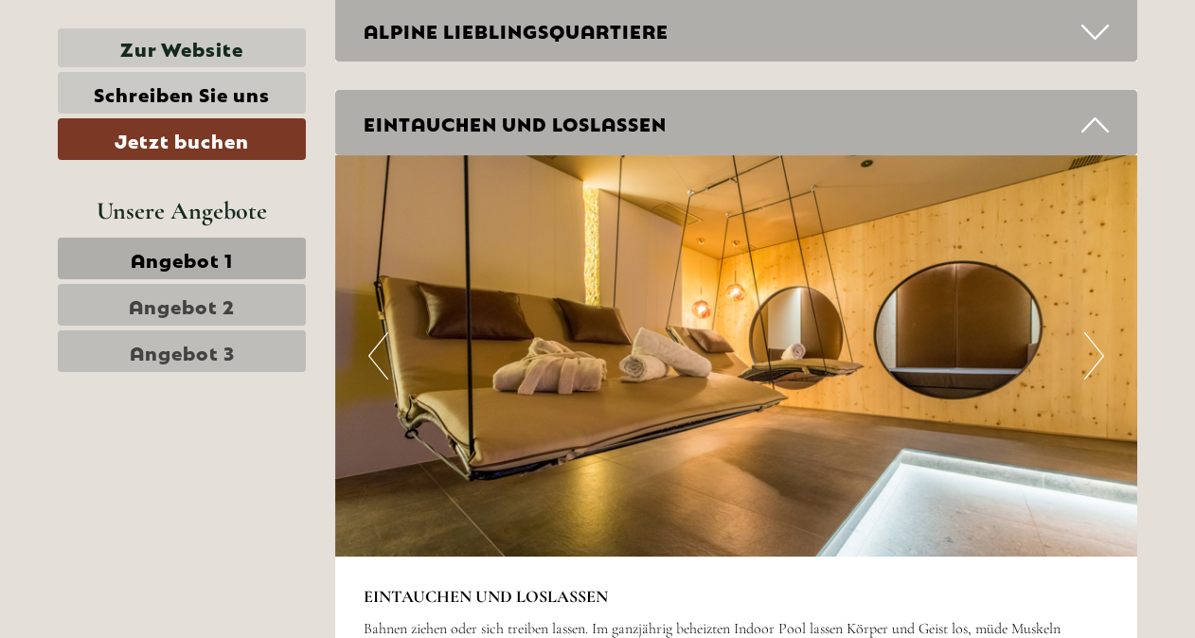
click at [1094, 345] on button "Next" at bounding box center [1094, 355] width 20 height 47
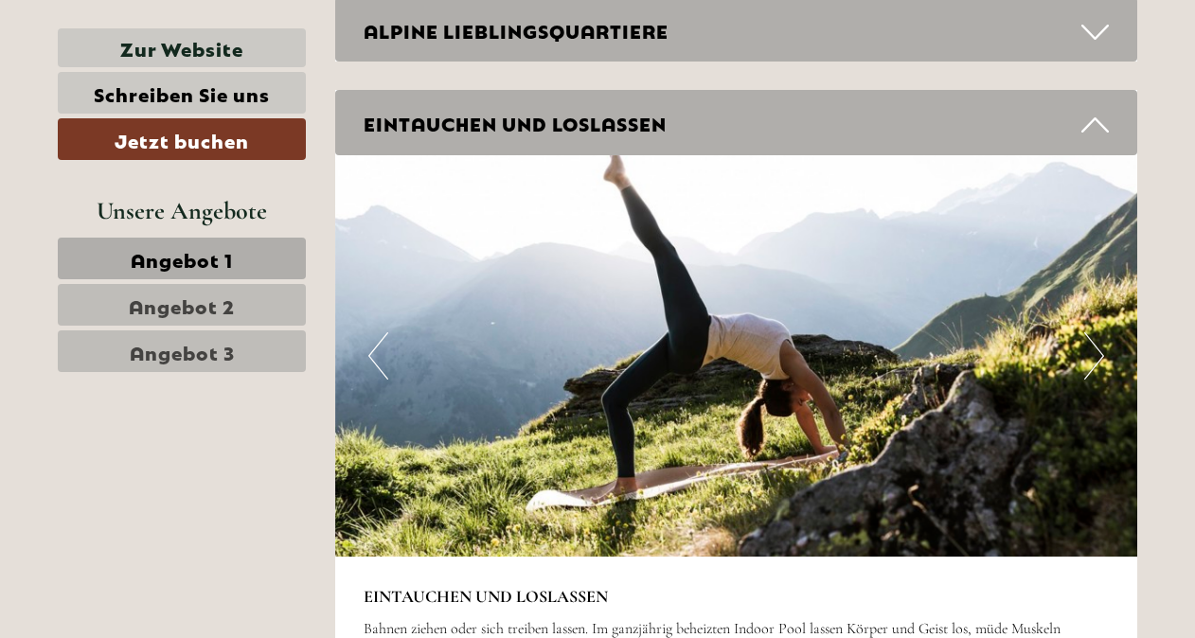
click at [1094, 345] on button "Next" at bounding box center [1094, 355] width 20 height 47
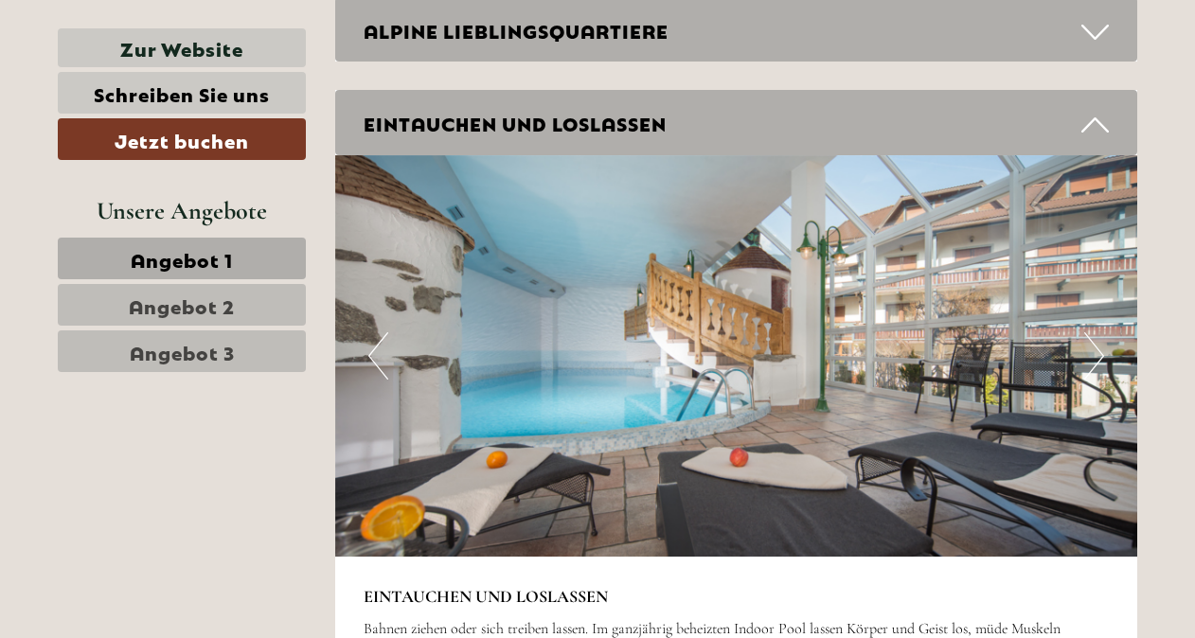
click at [1094, 345] on button "Next" at bounding box center [1094, 355] width 20 height 47
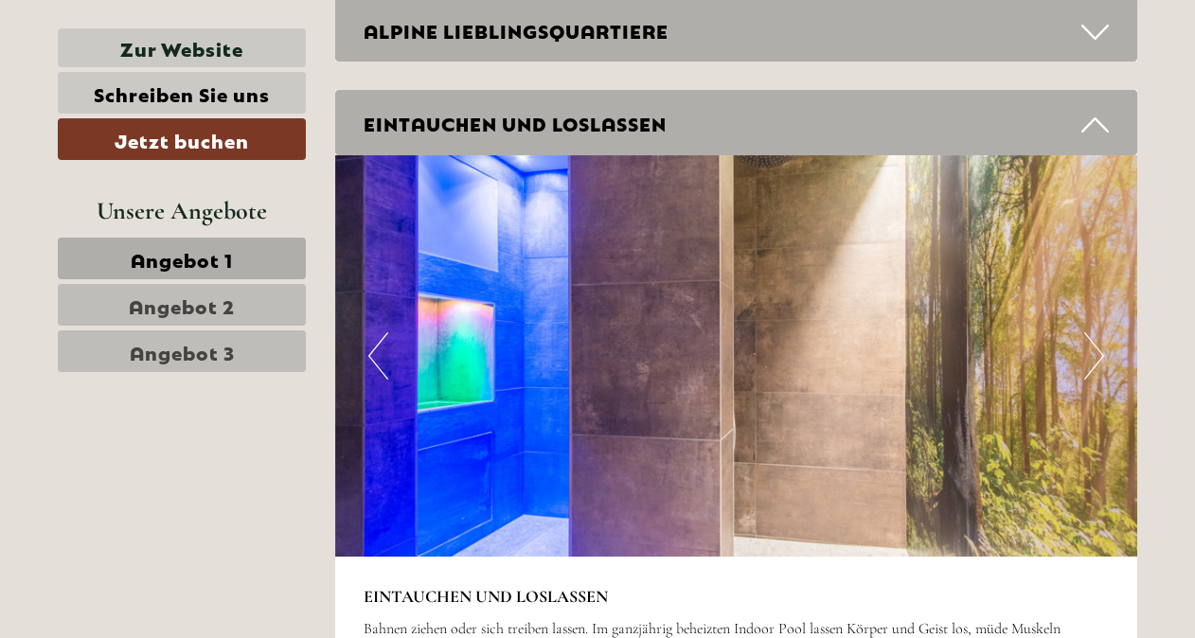
click at [1094, 345] on button "Next" at bounding box center [1094, 355] width 20 height 47
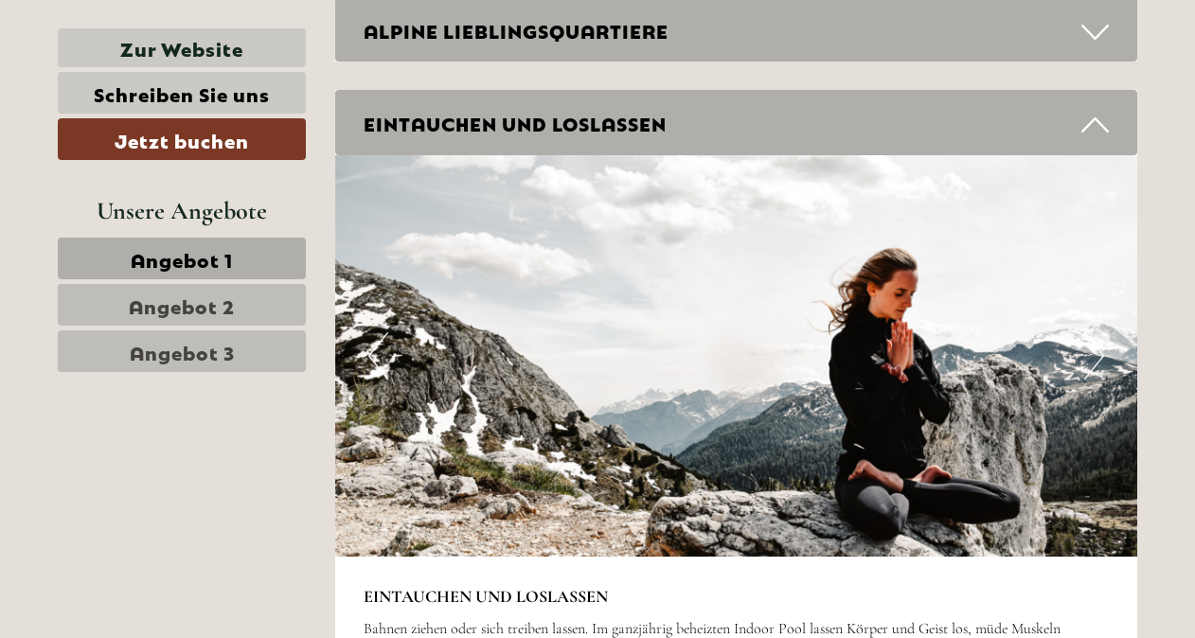
click at [369, 347] on button "Previous" at bounding box center [378, 355] width 20 height 47
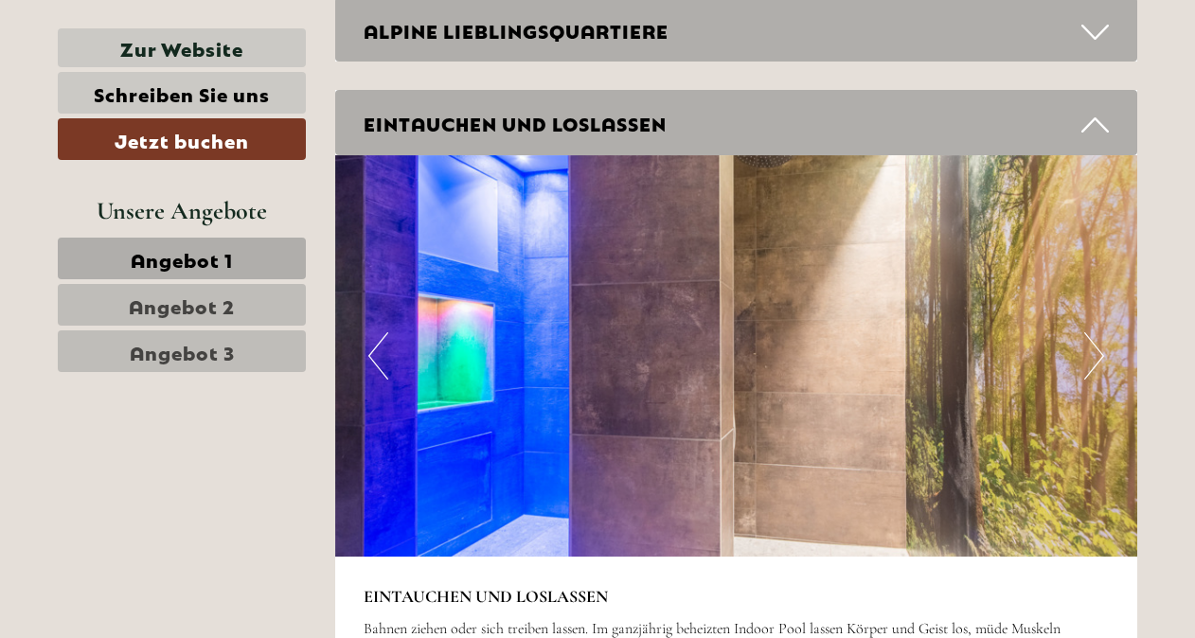
click at [369, 347] on button "Previous" at bounding box center [378, 355] width 20 height 47
click at [368, 350] on button "Previous" at bounding box center [378, 355] width 20 height 47
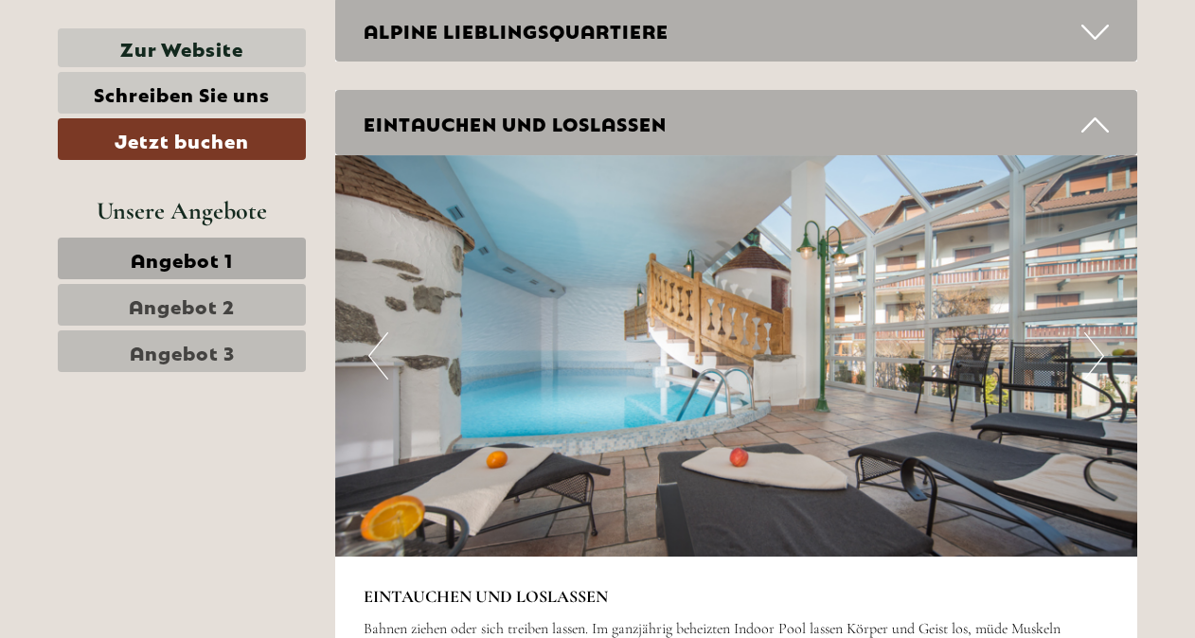
click at [1099, 354] on button "Next" at bounding box center [1094, 355] width 20 height 47
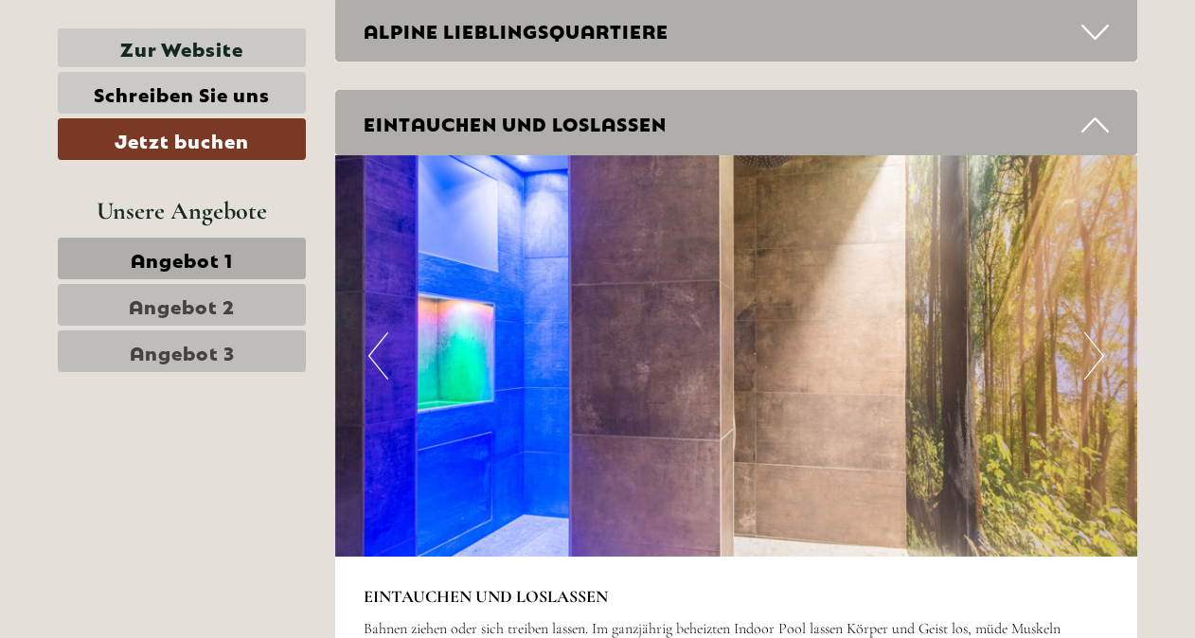
click at [1099, 354] on button "Next" at bounding box center [1094, 355] width 20 height 47
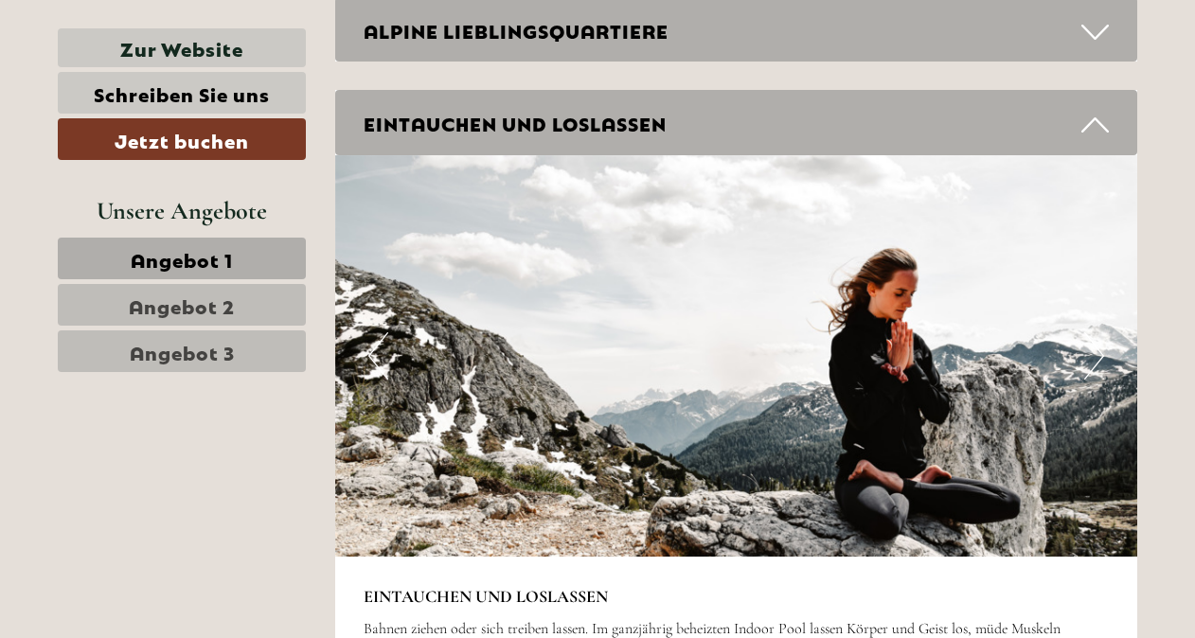
click at [1099, 354] on button "Next" at bounding box center [1094, 355] width 20 height 47
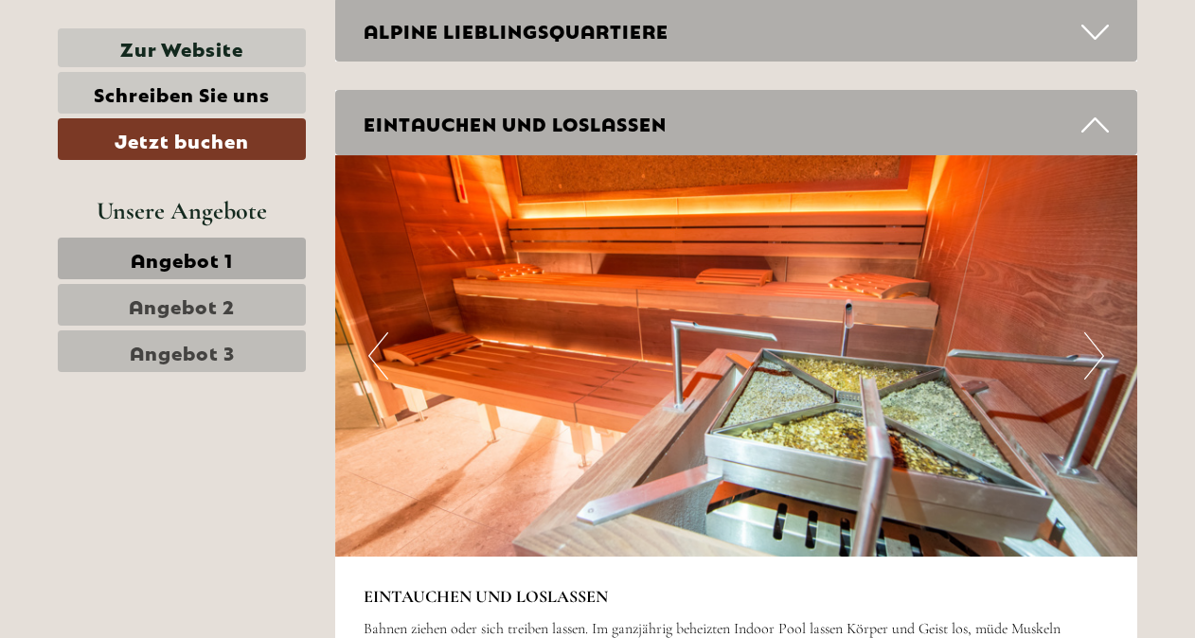
click at [1099, 354] on button "Next" at bounding box center [1094, 355] width 20 height 47
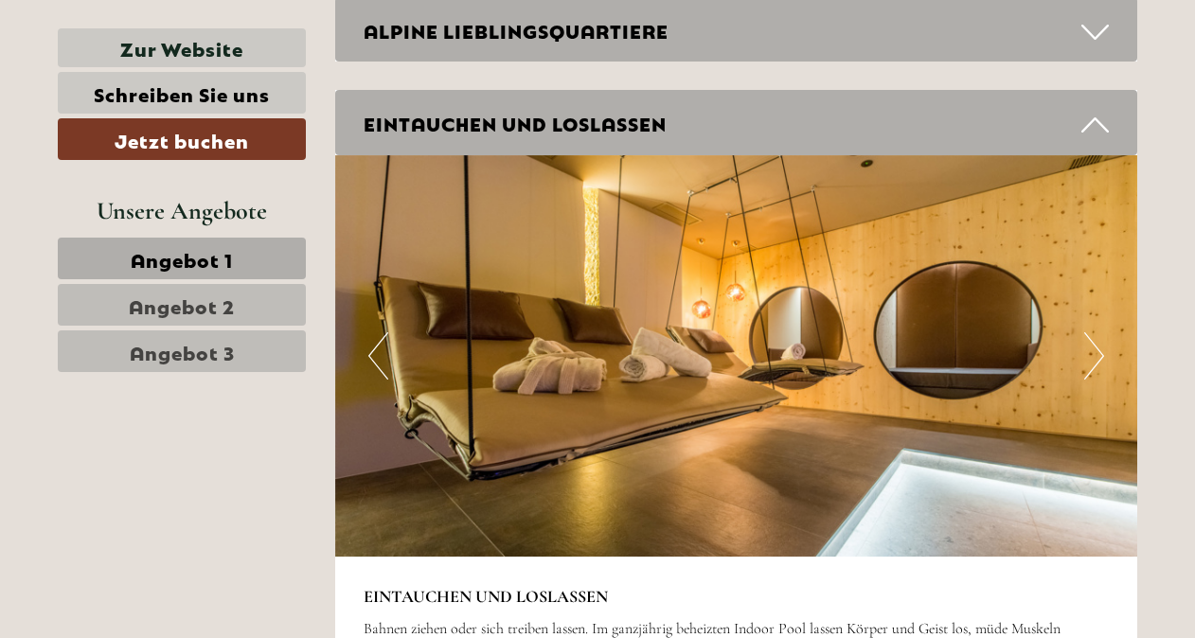
click at [1099, 354] on button "Next" at bounding box center [1094, 355] width 20 height 47
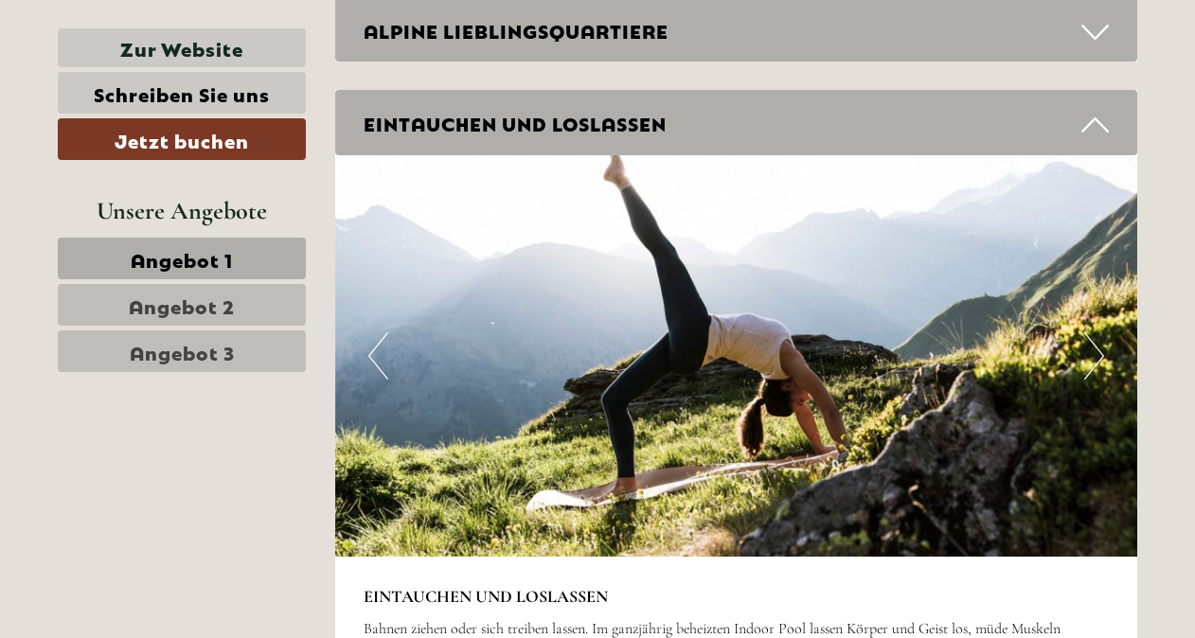
click at [1099, 354] on button "Next" at bounding box center [1094, 355] width 20 height 47
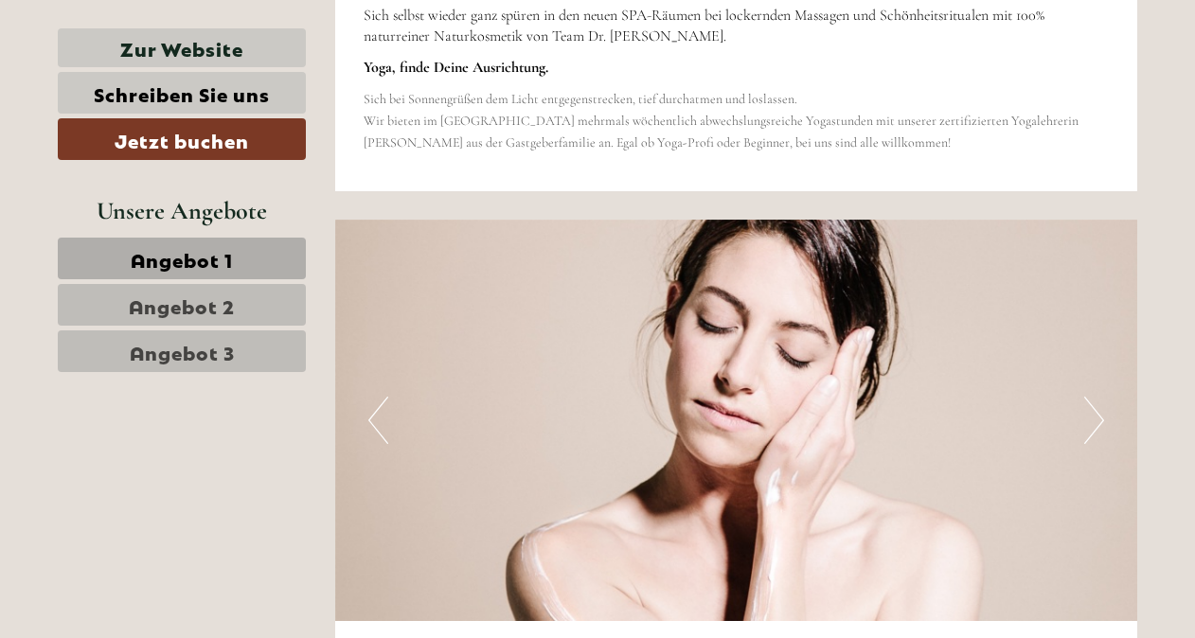
scroll to position [7685, 0]
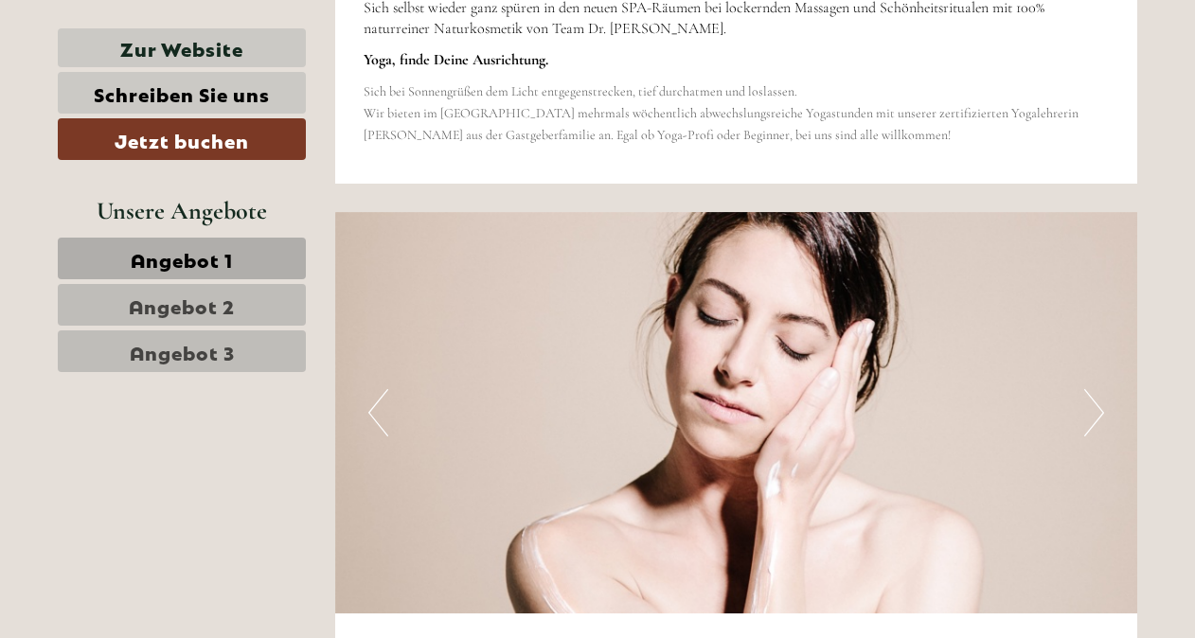
click at [1097, 395] on button "Next" at bounding box center [1094, 412] width 20 height 47
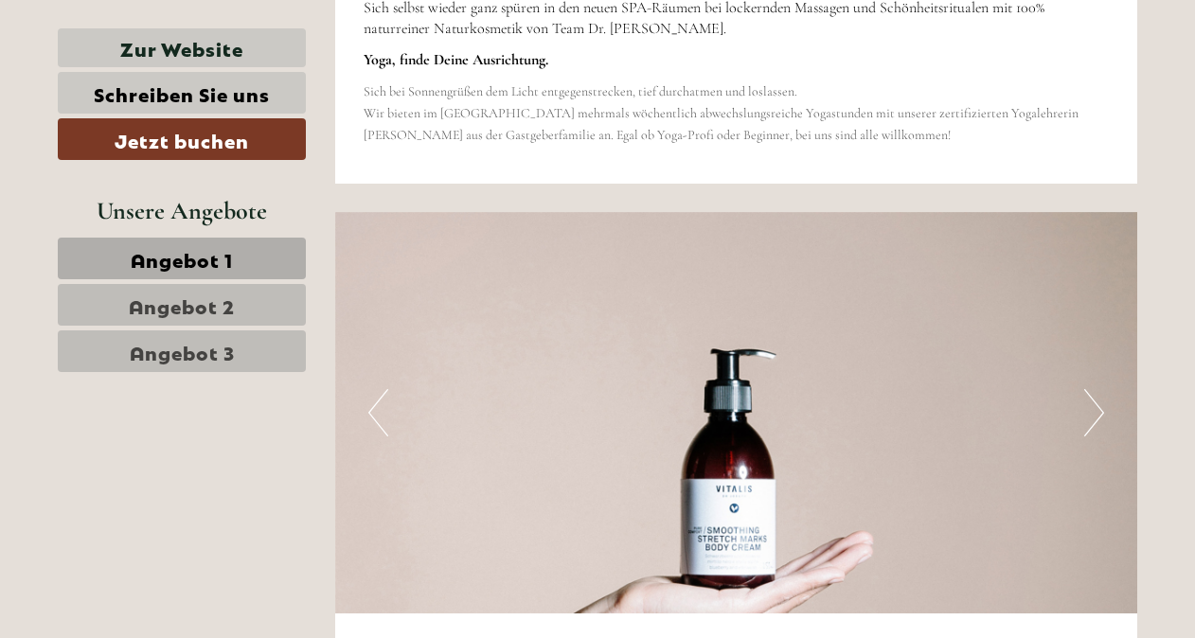
click at [1097, 395] on button "Next" at bounding box center [1094, 412] width 20 height 47
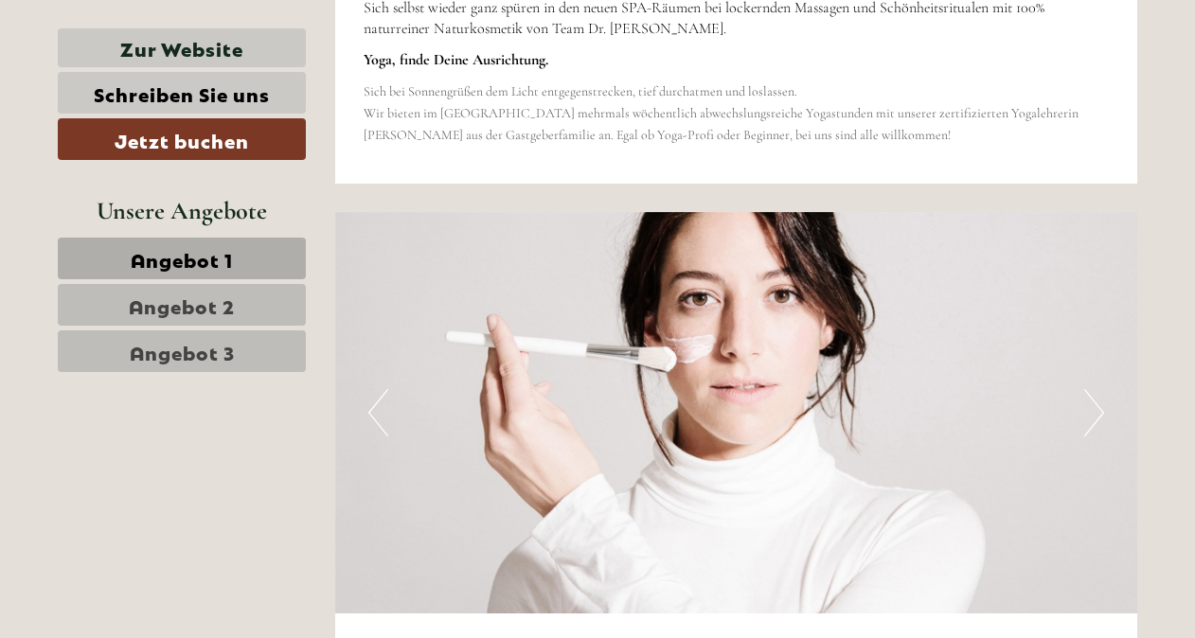
click at [1097, 395] on button "Next" at bounding box center [1094, 412] width 20 height 47
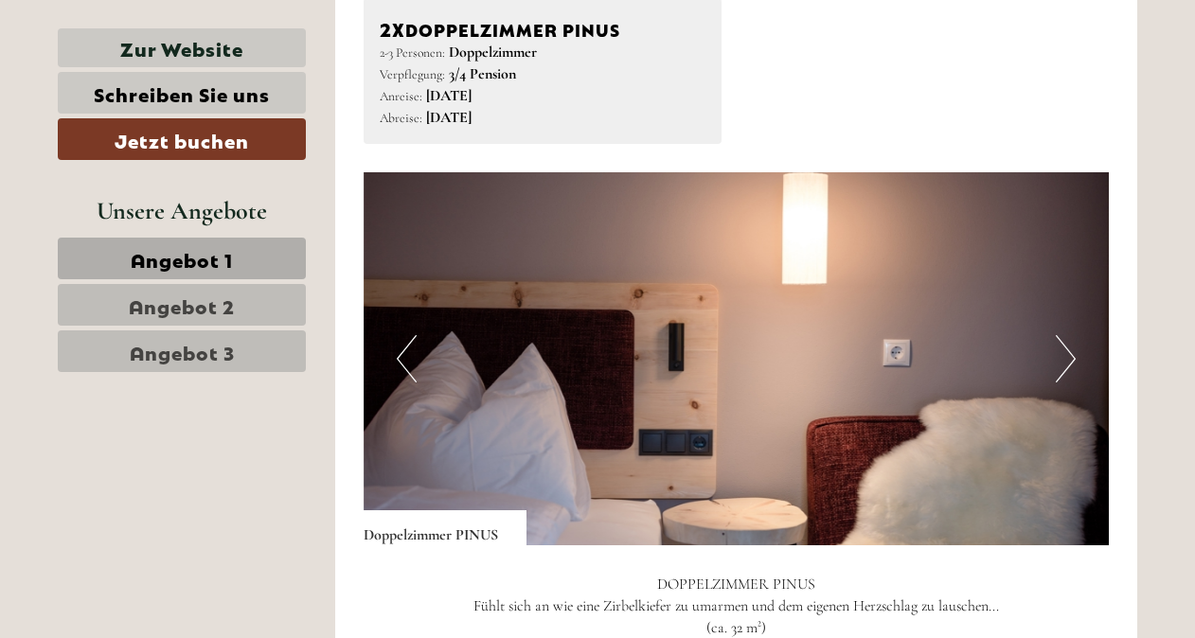
scroll to position [2384, 0]
click at [1074, 366] on button "Next" at bounding box center [1066, 359] width 20 height 47
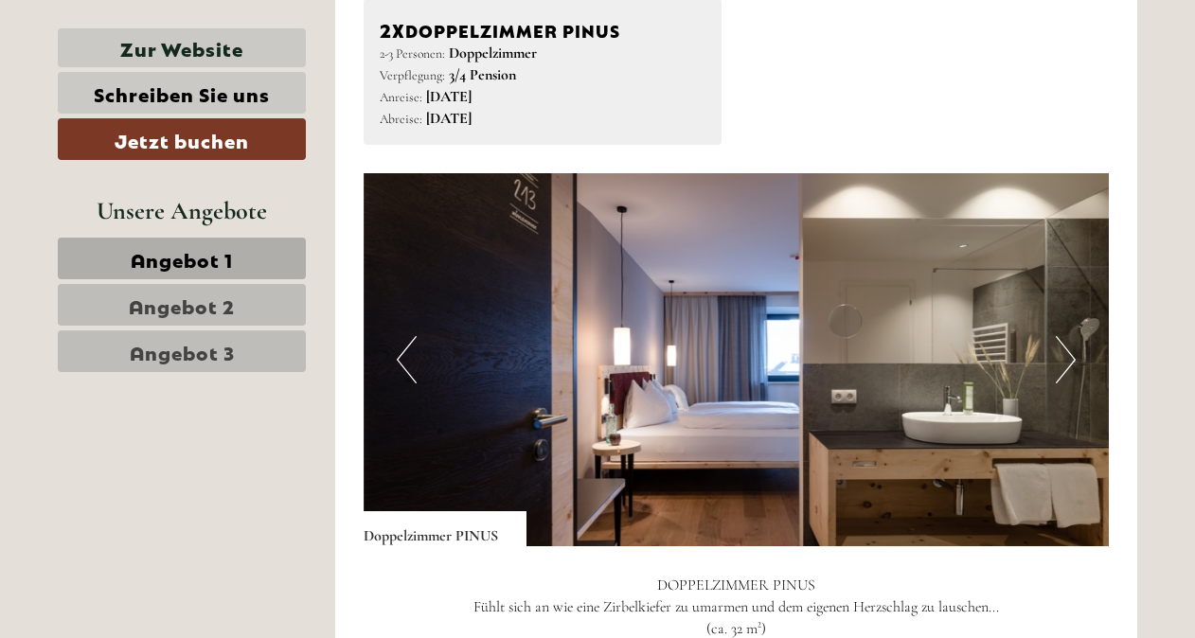
click at [1074, 366] on button "Next" at bounding box center [1066, 359] width 20 height 47
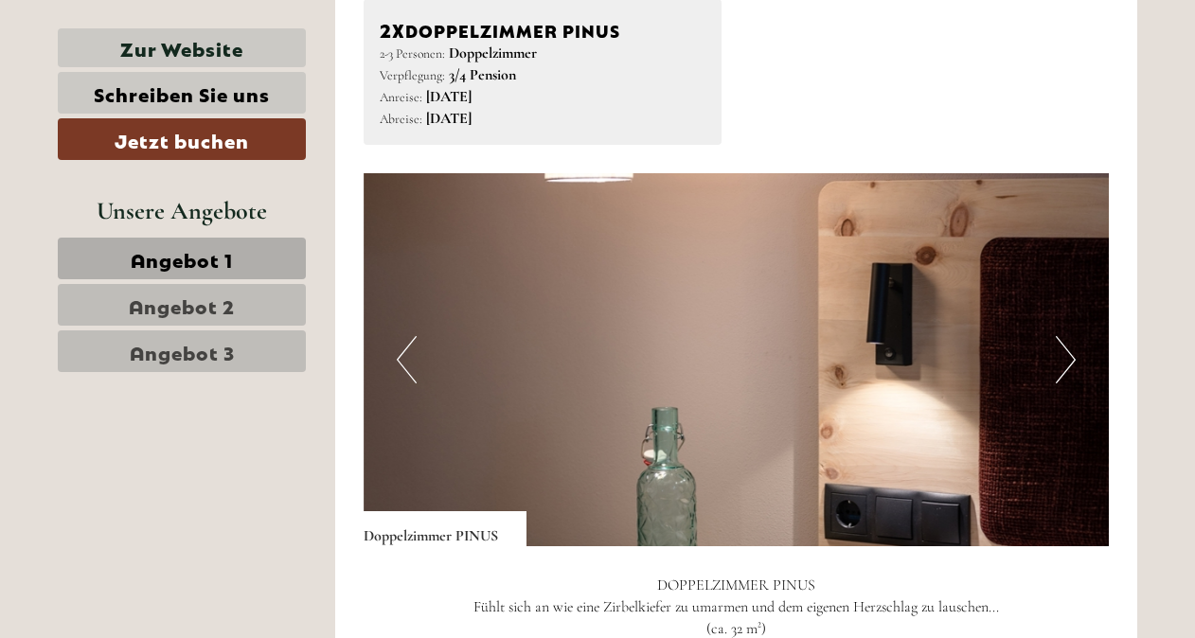
click at [1074, 366] on button "Next" at bounding box center [1066, 359] width 20 height 47
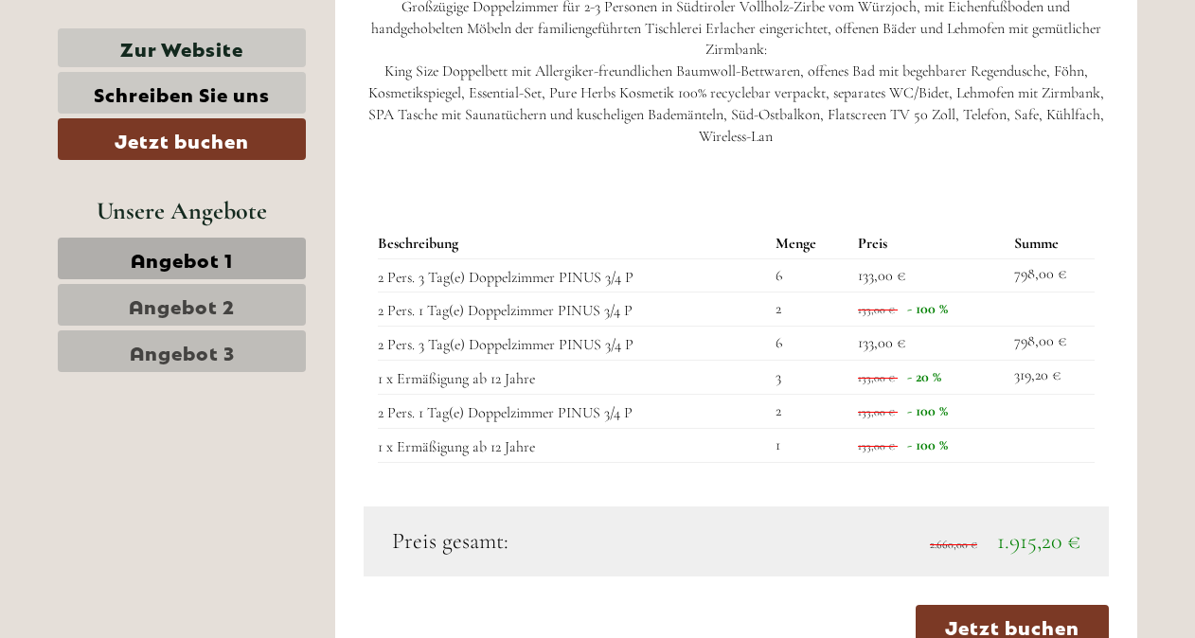
scroll to position [3103, 0]
